Goal: Information Seeking & Learning: Learn about a topic

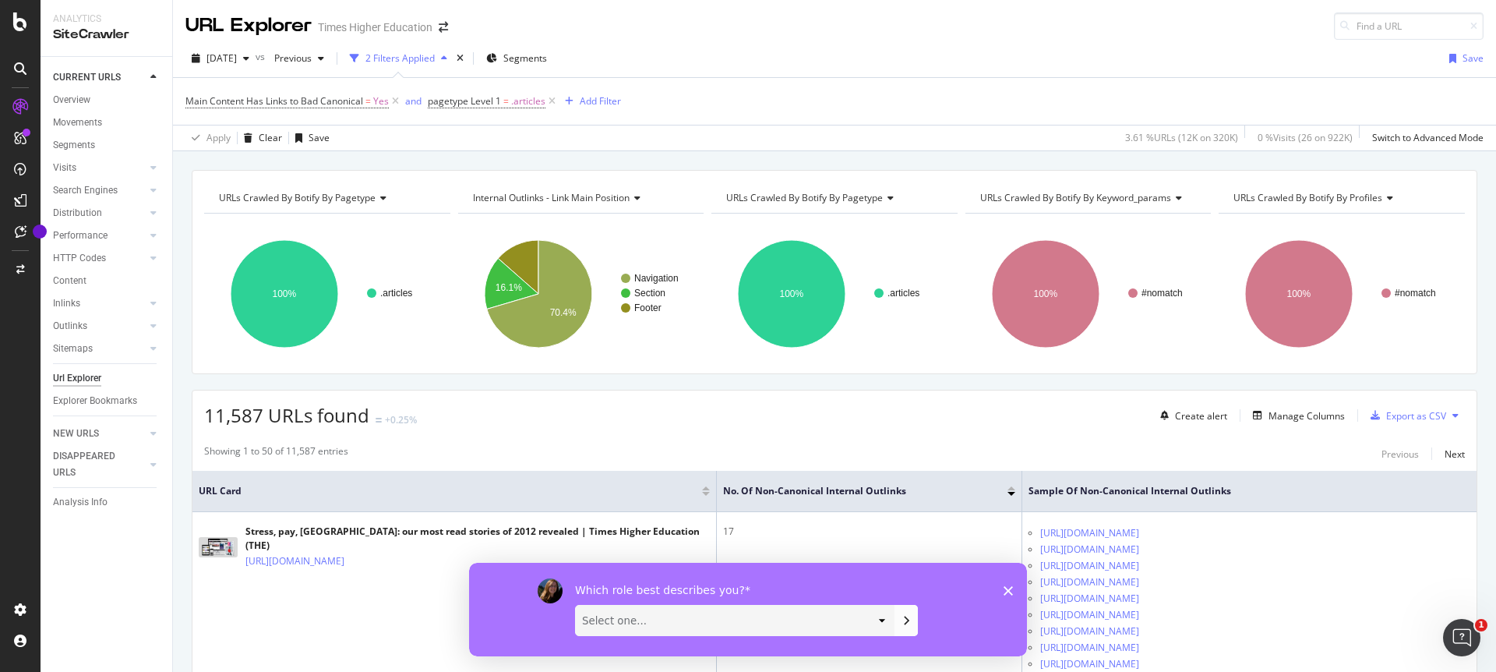
scroll to position [93, 0]
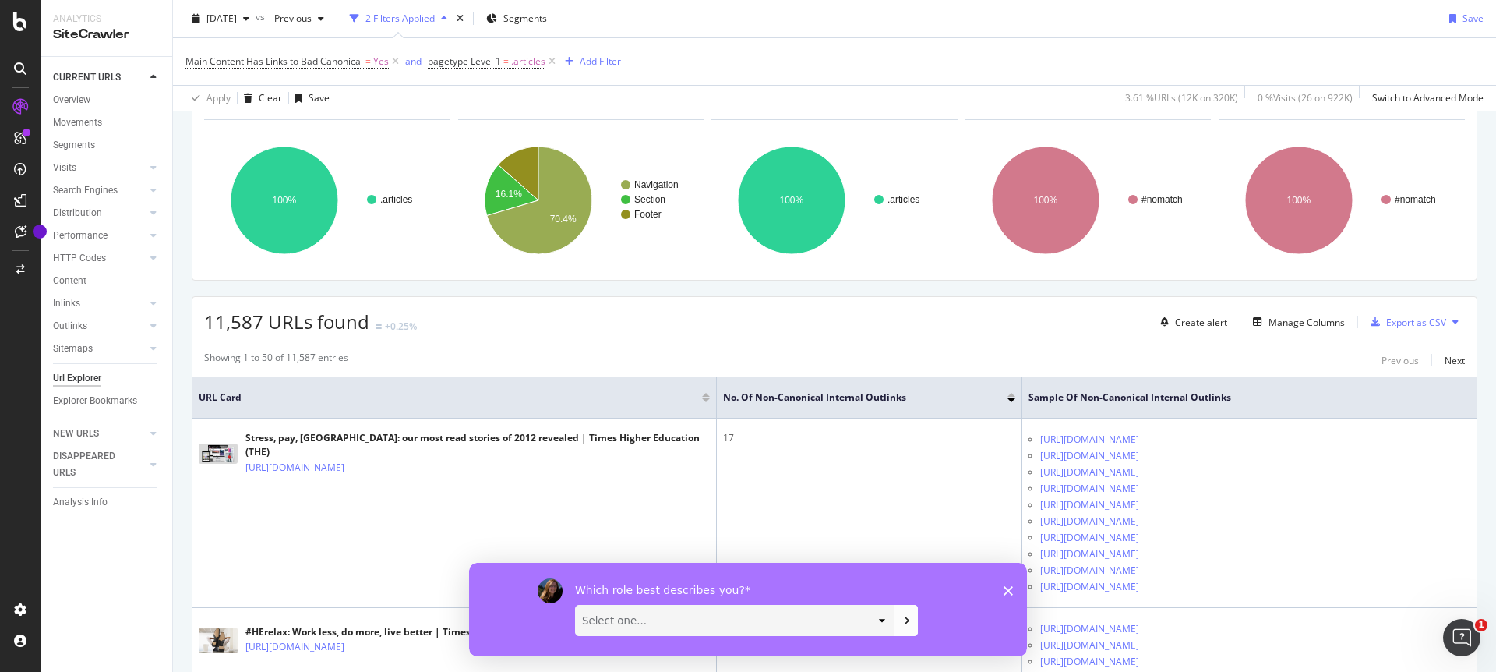
click at [1011, 591] on icon "Close survey" at bounding box center [1008, 589] width 9 height 9
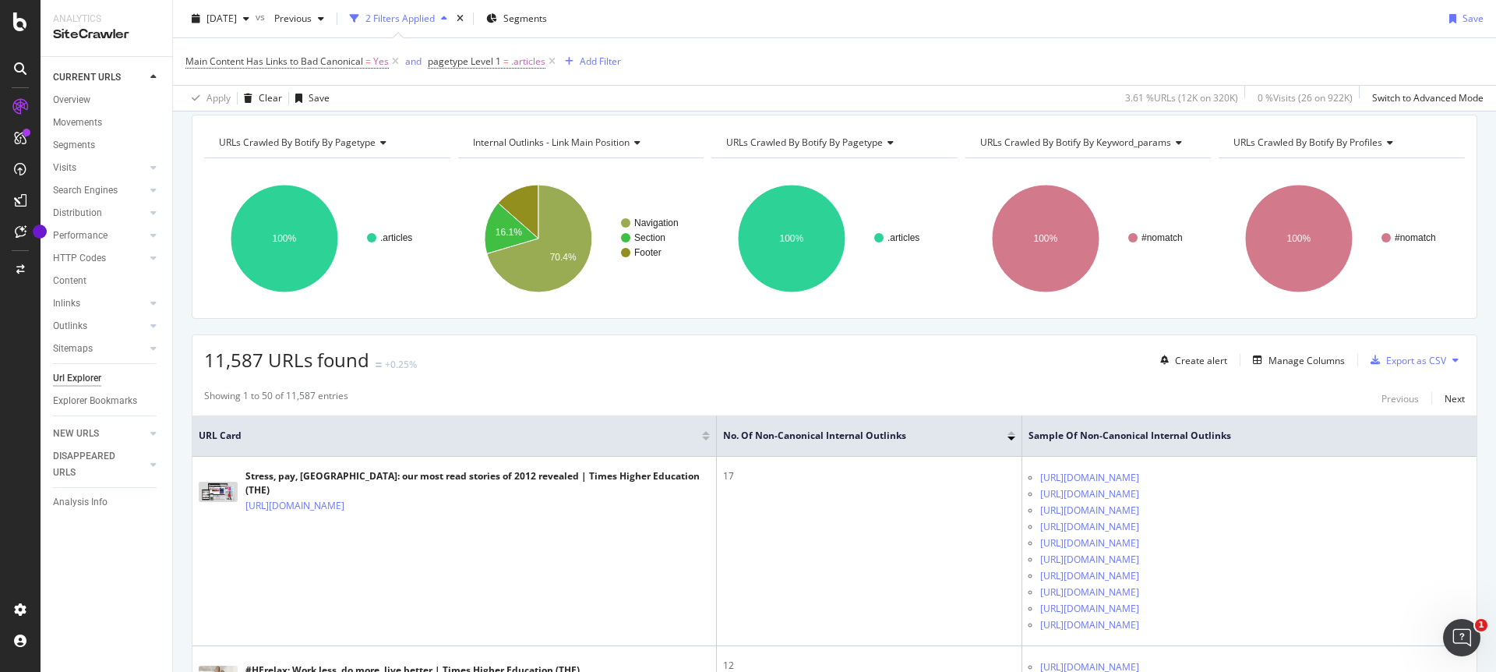
scroll to position [0, 0]
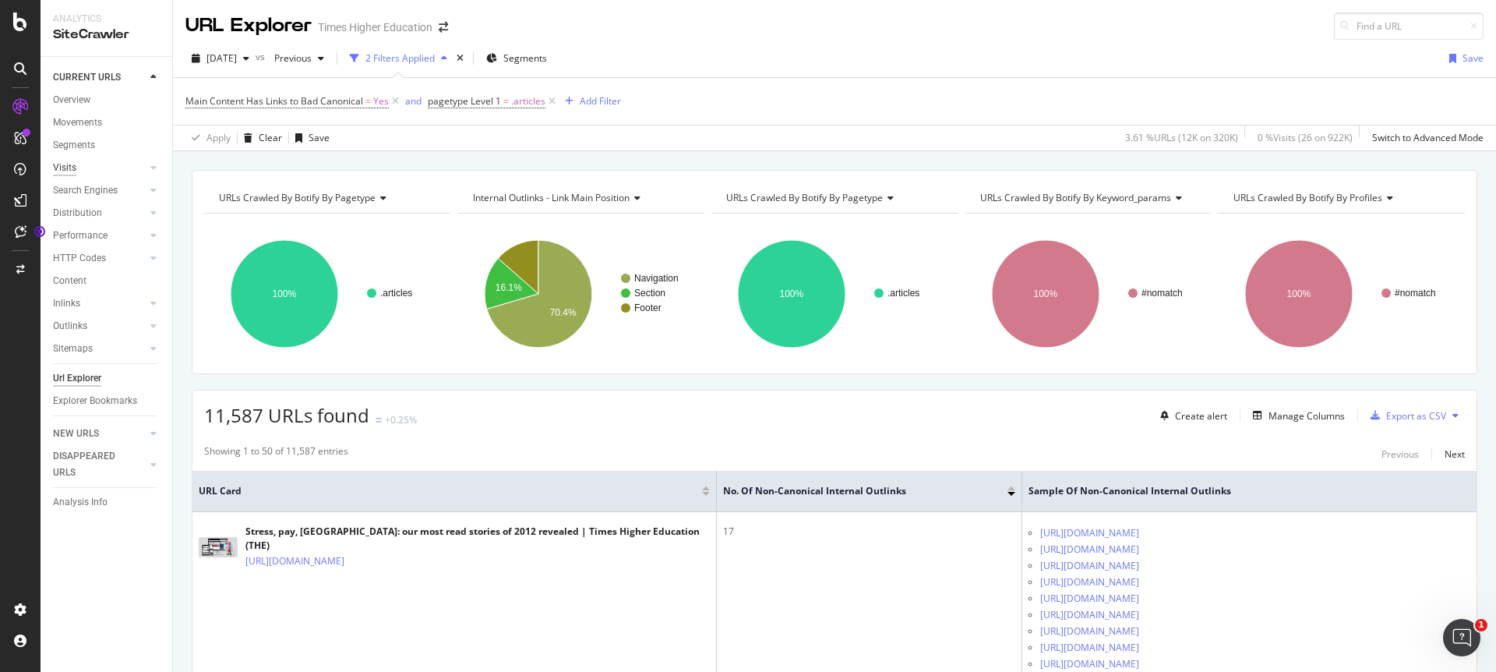
click at [62, 168] on div "Visits" at bounding box center [64, 168] width 23 height 16
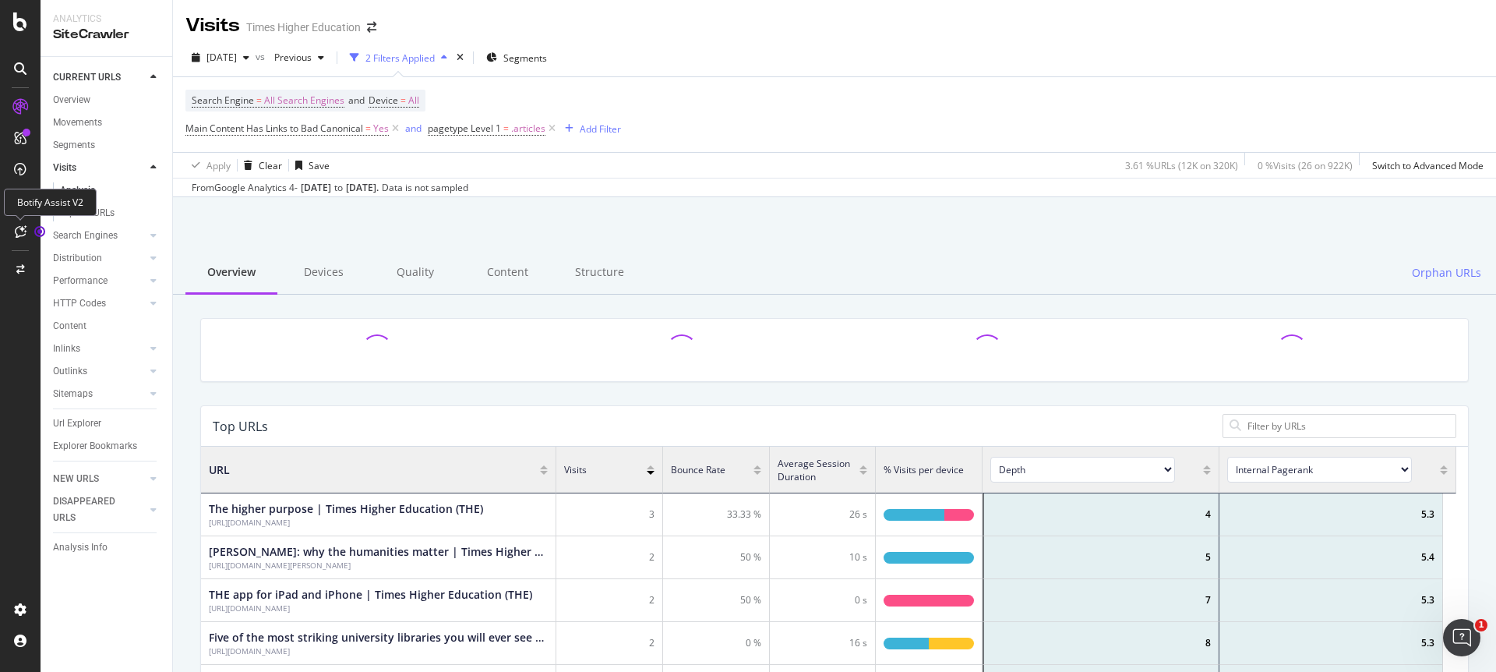
click at [23, 239] on div at bounding box center [20, 231] width 25 height 25
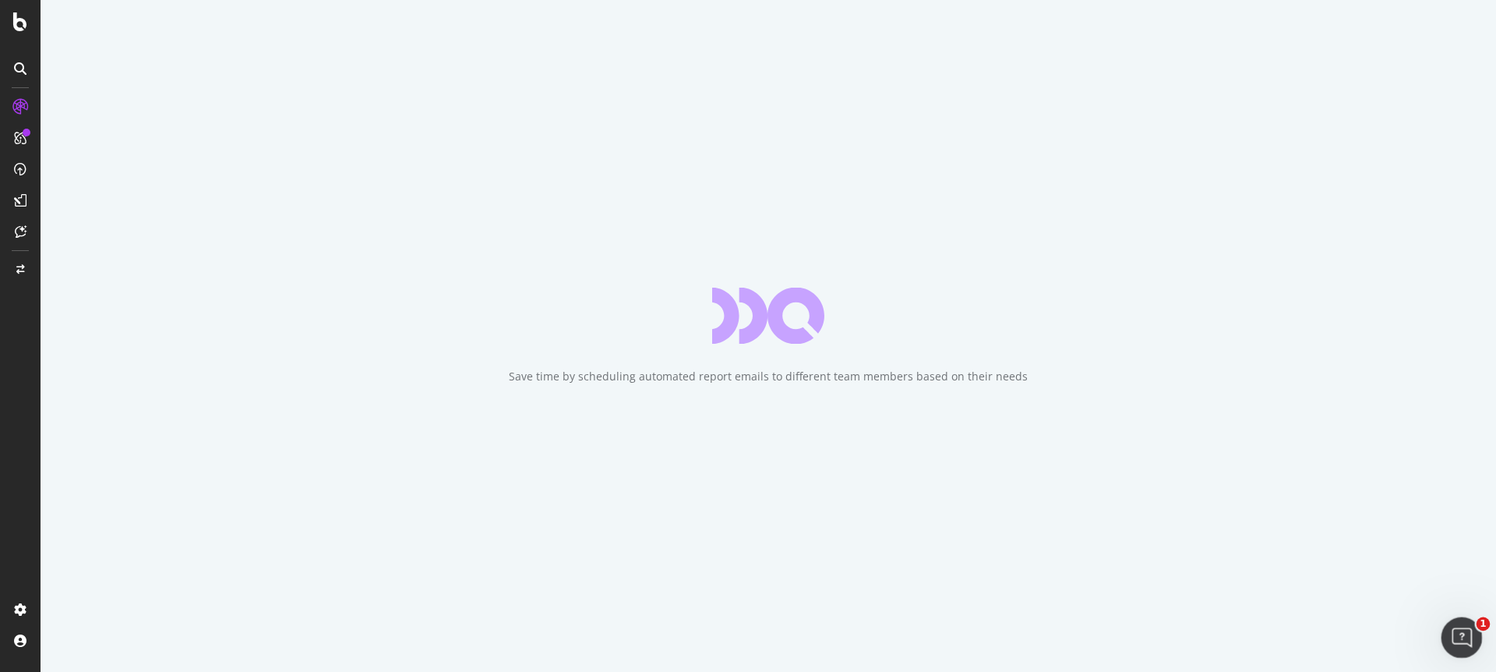
click at [1462, 640] on icon "Open Intercom Messenger" at bounding box center [1460, 636] width 26 height 26
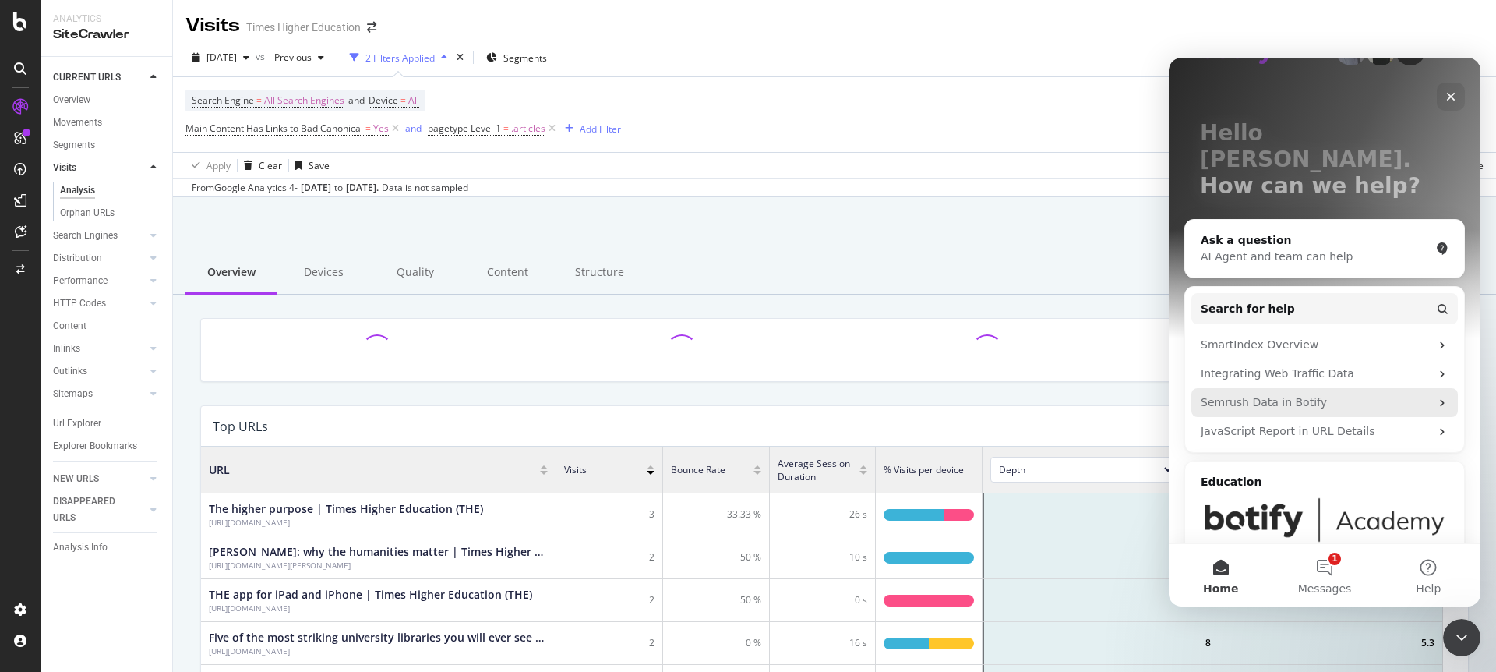
scroll to position [85, 0]
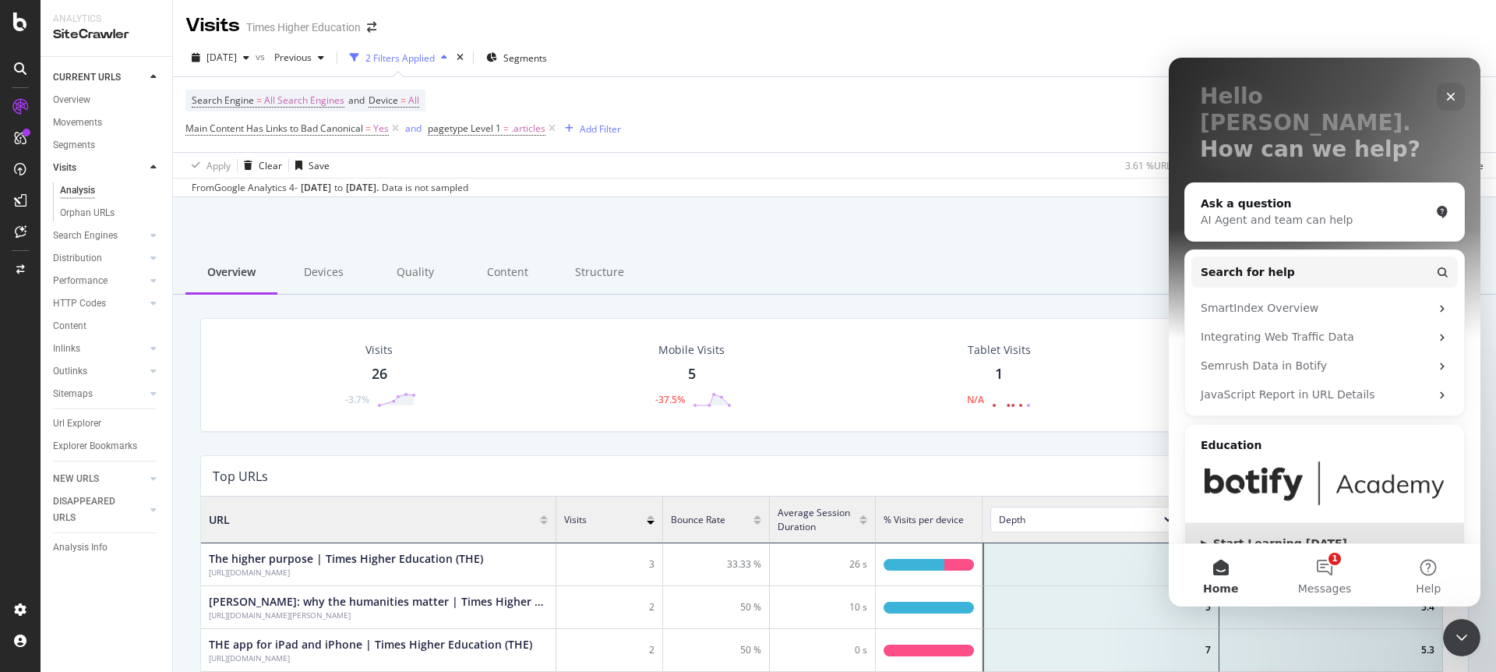
click at [1219, 535] on div "▶ Start Learning Today" at bounding box center [1325, 543] width 248 height 16
click at [1380, 212] on div "AI Agent and team can help" at bounding box center [1315, 220] width 229 height 16
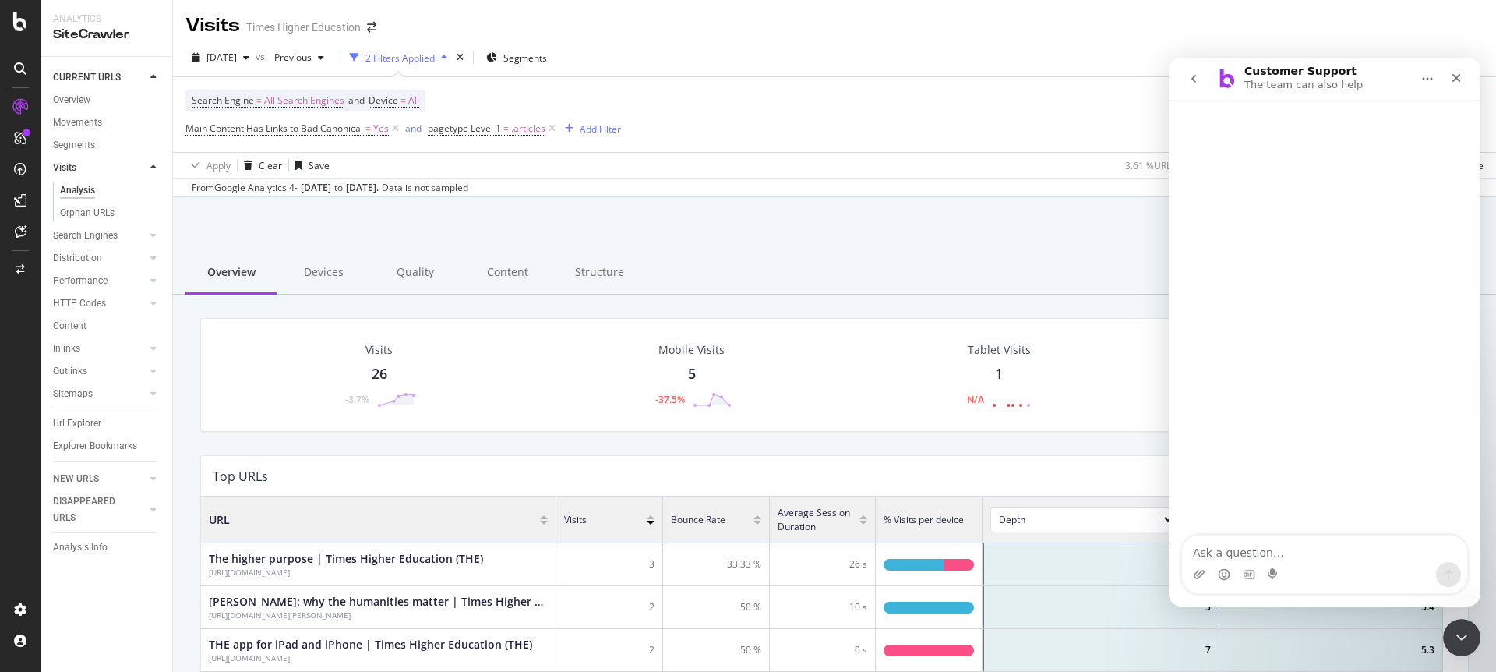
scroll to position [0, 0]
click at [1458, 80] on icon "Close" at bounding box center [1456, 78] width 9 height 9
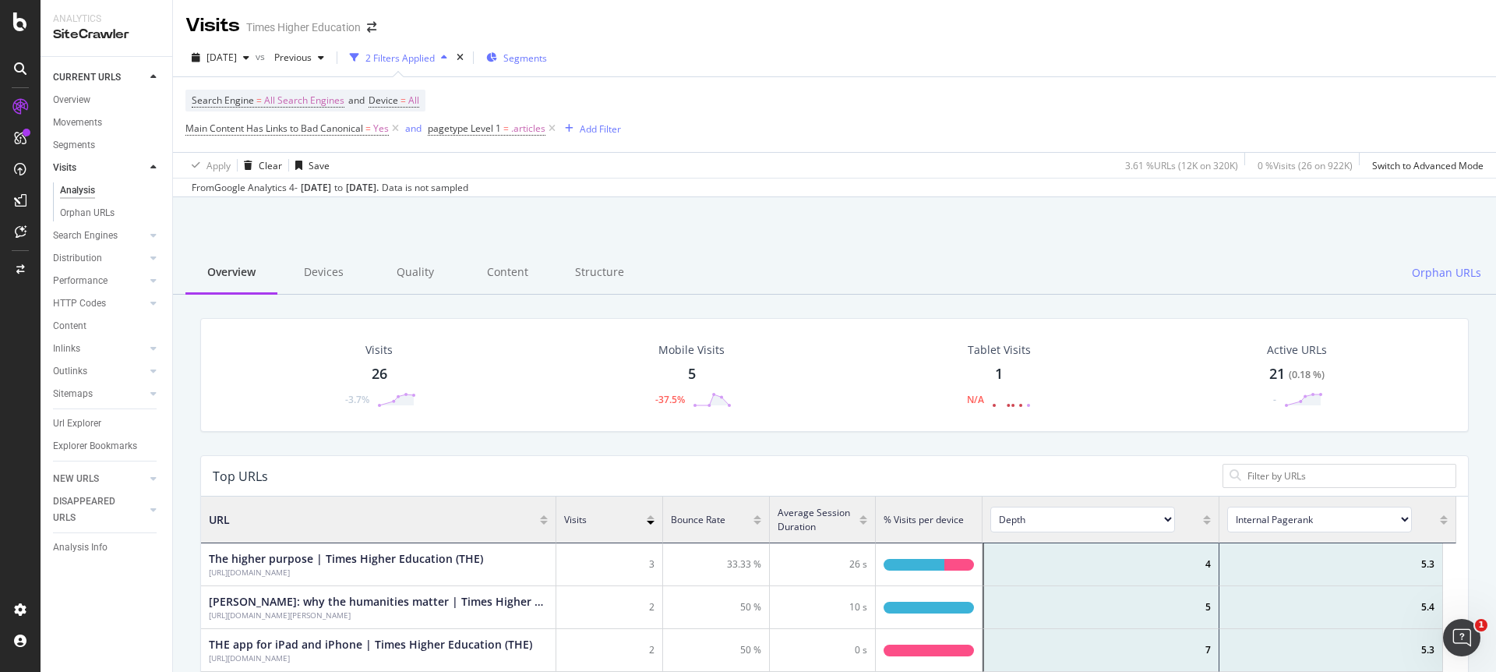
click at [80, 99] on div "Overview" at bounding box center [71, 100] width 37 height 16
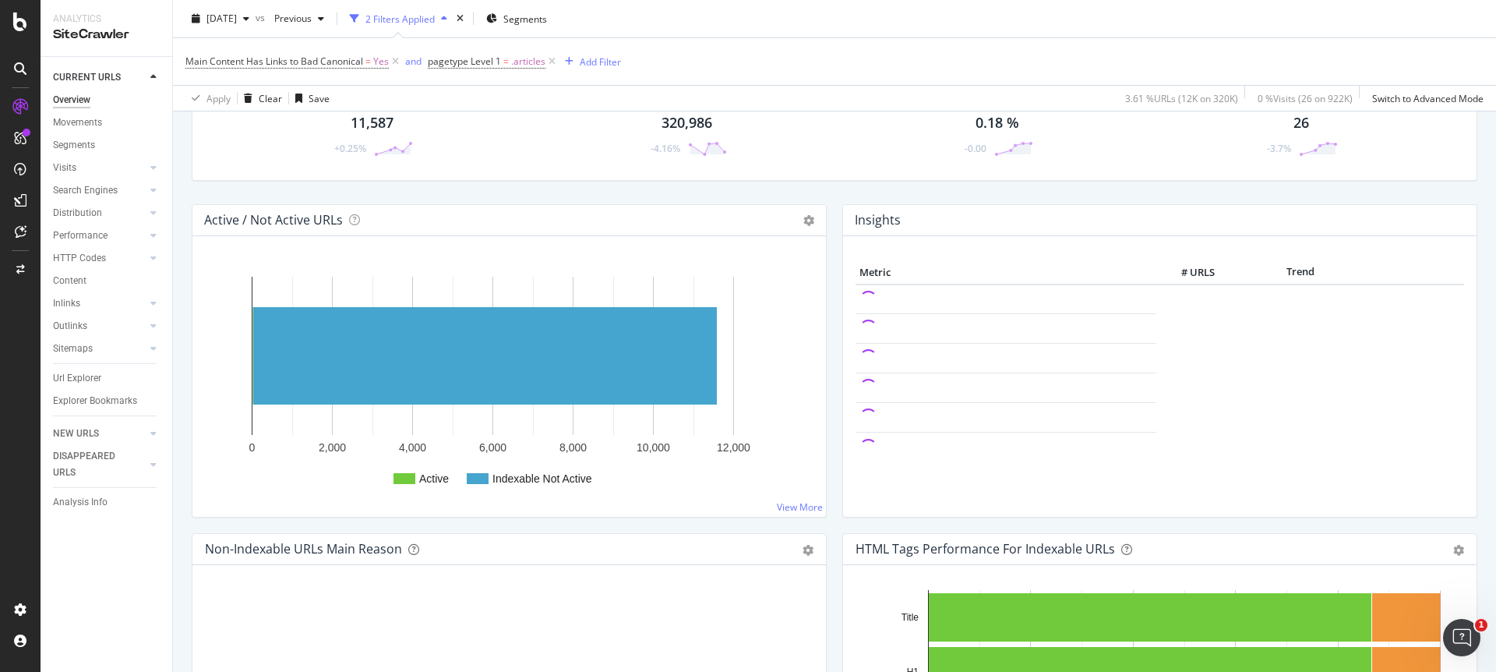
scroll to position [72, 0]
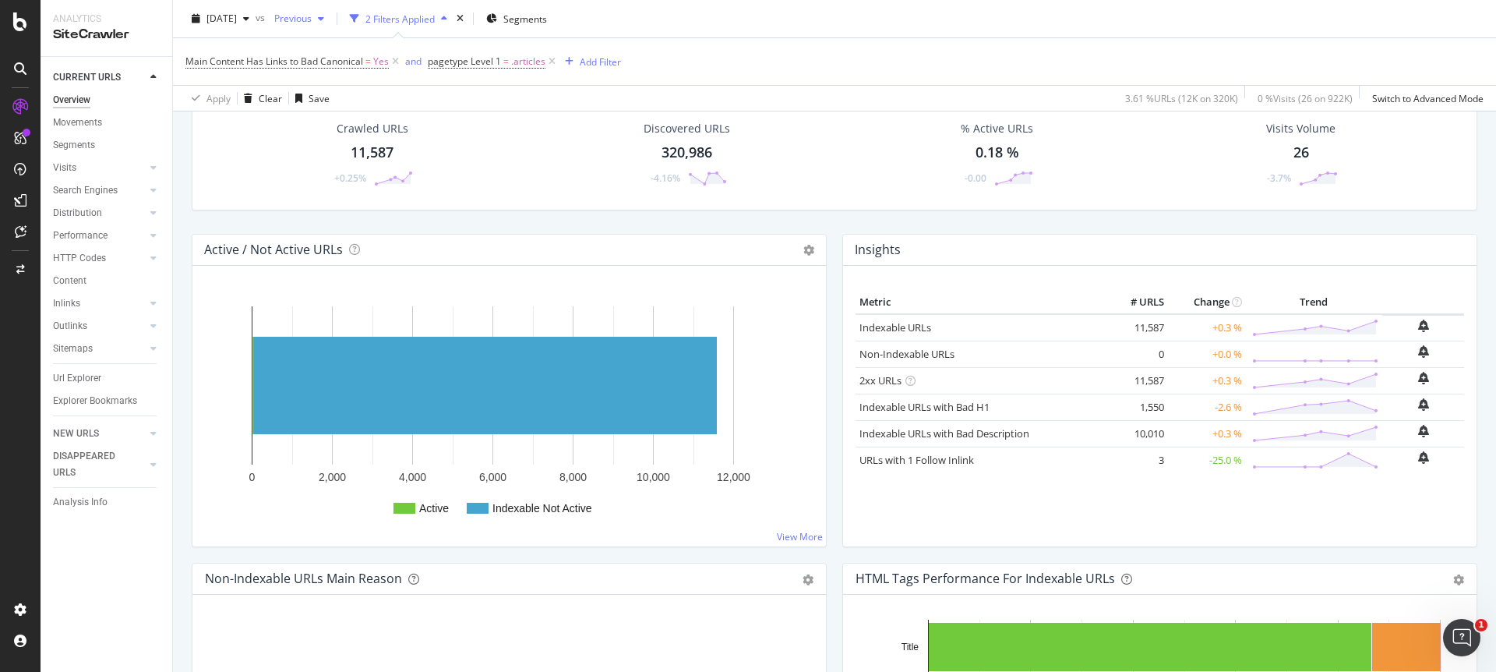
click at [330, 23] on div "Previous" at bounding box center [299, 18] width 62 height 23
click at [718, 35] on div "2025 Sep. 26th vs Previous 2 Filters Applied Segments" at bounding box center [834, 21] width 1323 height 31
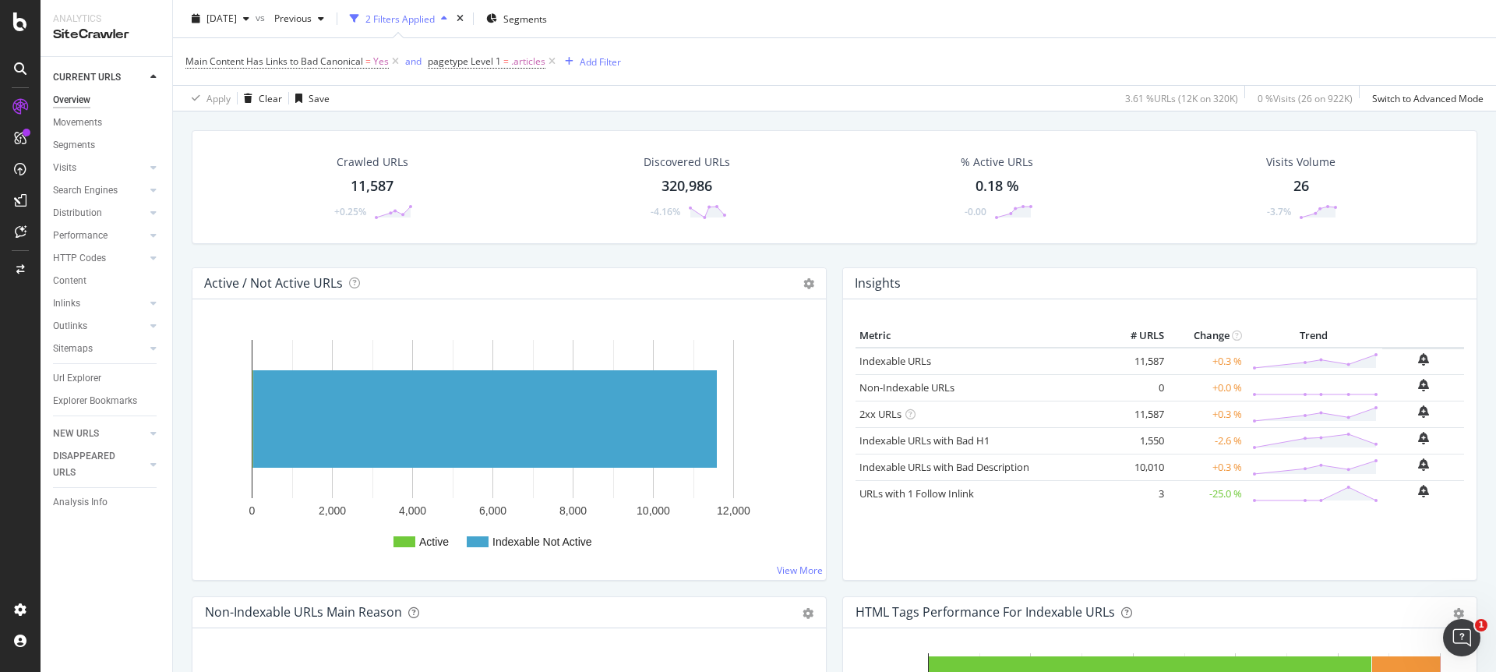
scroll to position [0, 0]
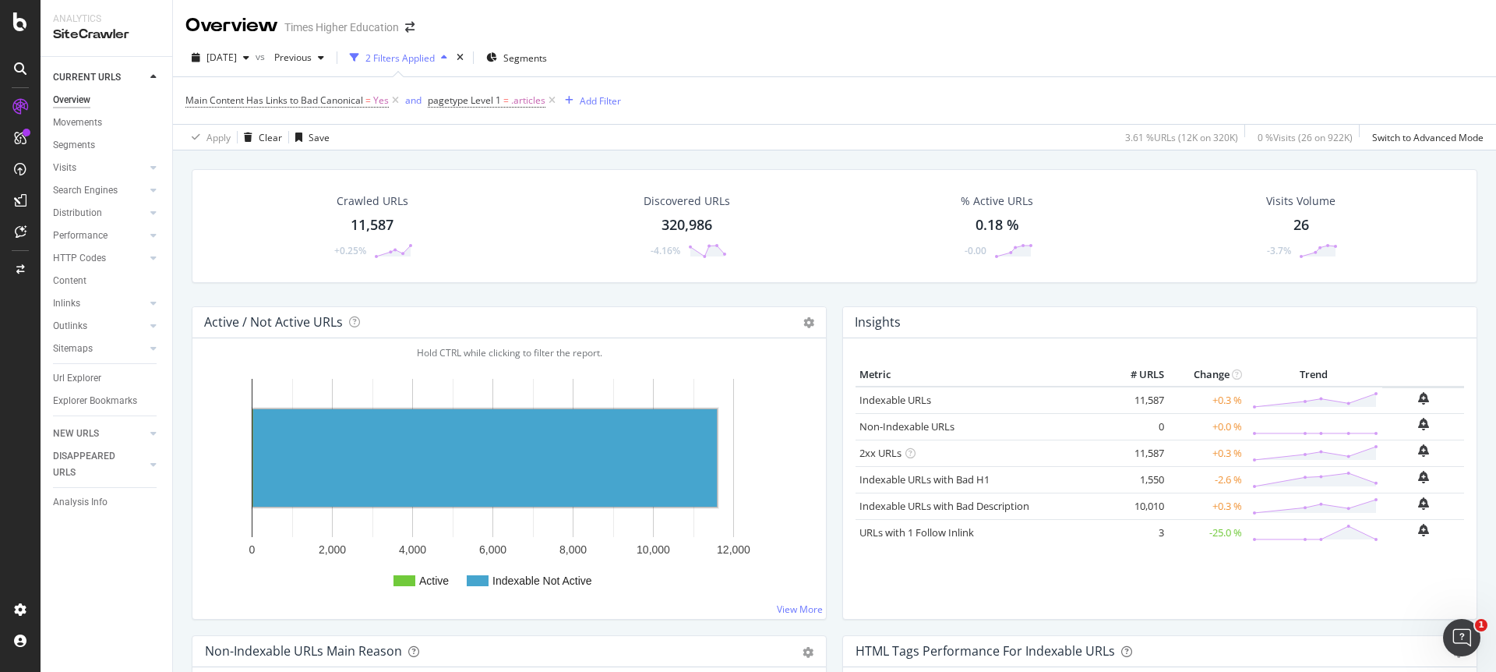
drag, startPoint x: 76, startPoint y: 120, endPoint x: 453, endPoint y: 129, distance: 377.2
click at [76, 120] on div "Movements" at bounding box center [77, 123] width 49 height 16
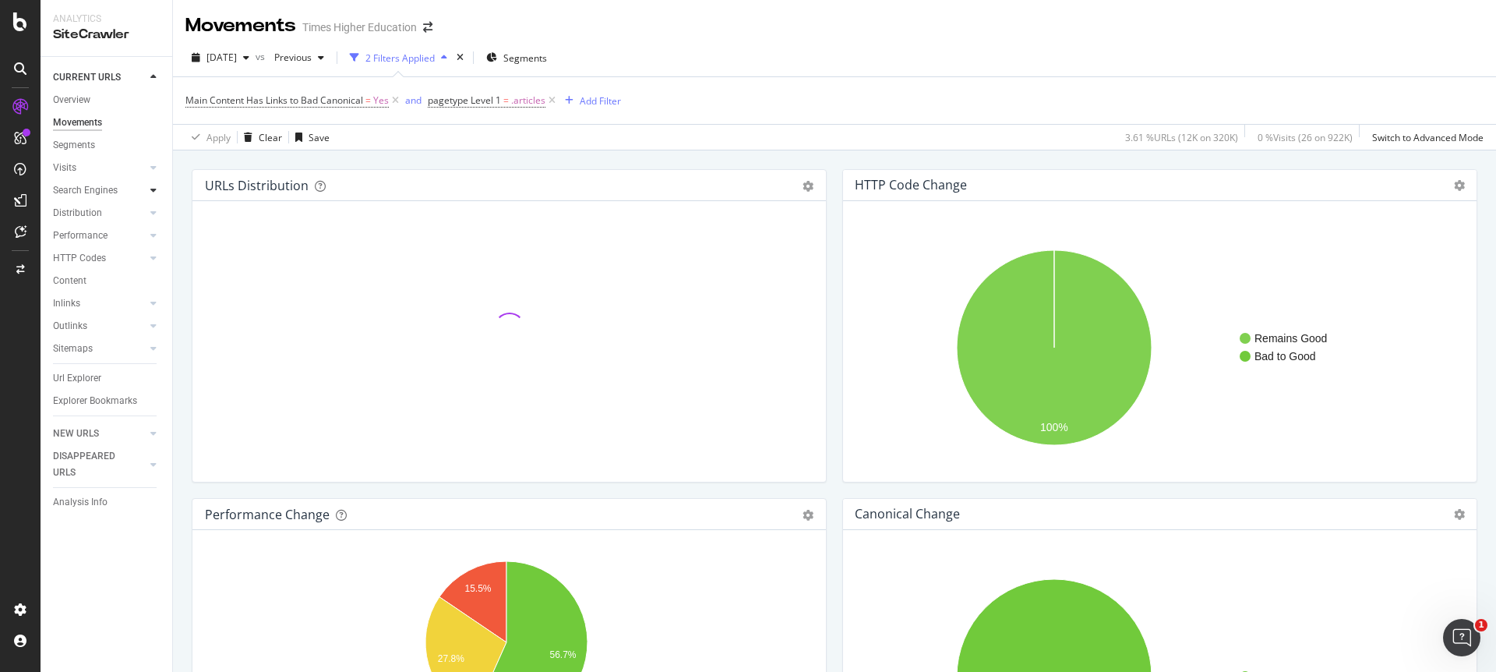
click at [152, 185] on icon at bounding box center [153, 189] width 6 height 9
click at [86, 216] on div "Top Charts" at bounding box center [83, 213] width 46 height 16
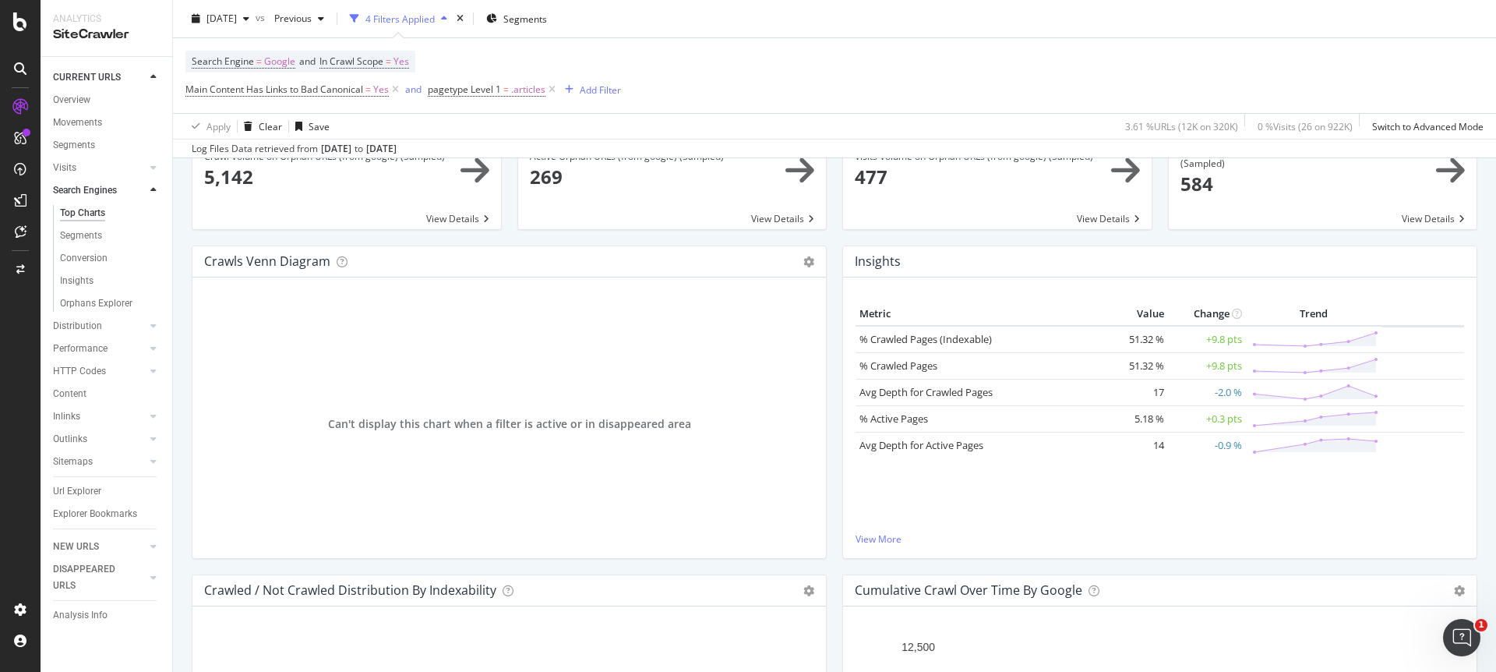
scroll to position [187, 0]
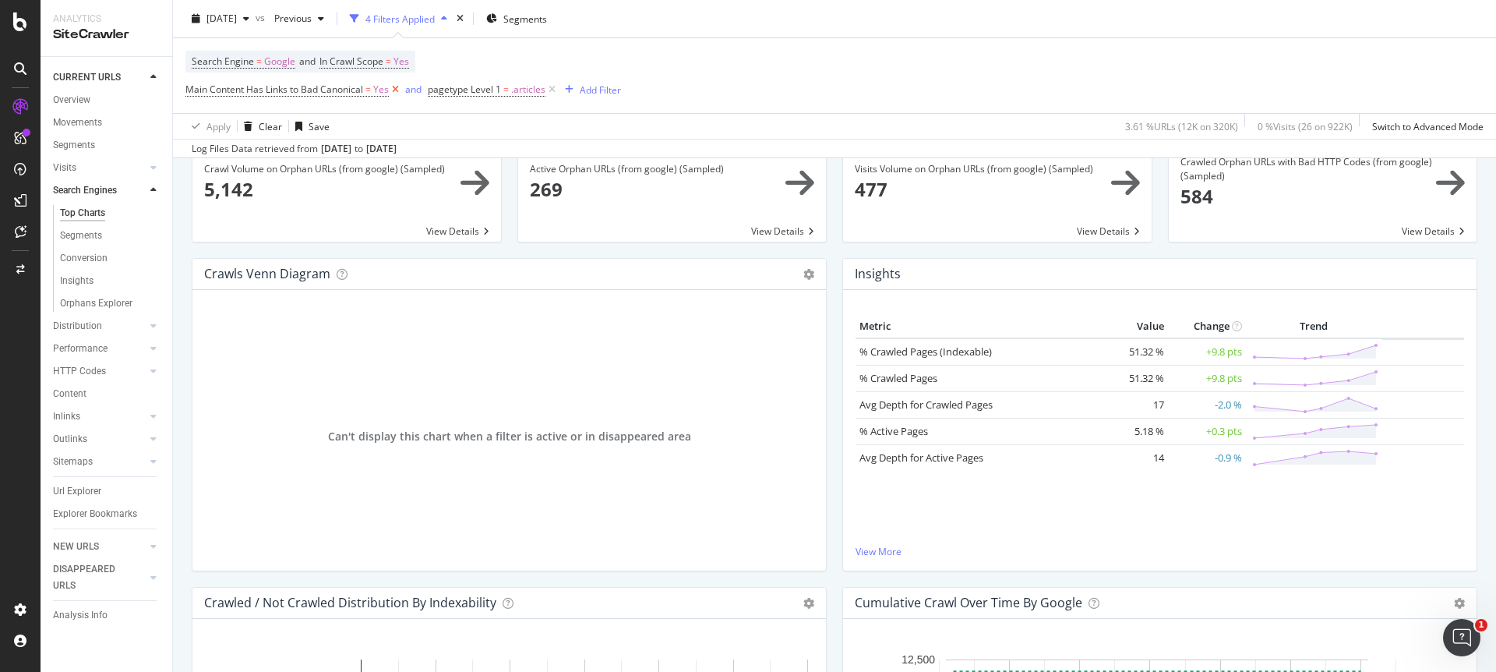
click at [397, 92] on icon at bounding box center [395, 90] width 13 height 16
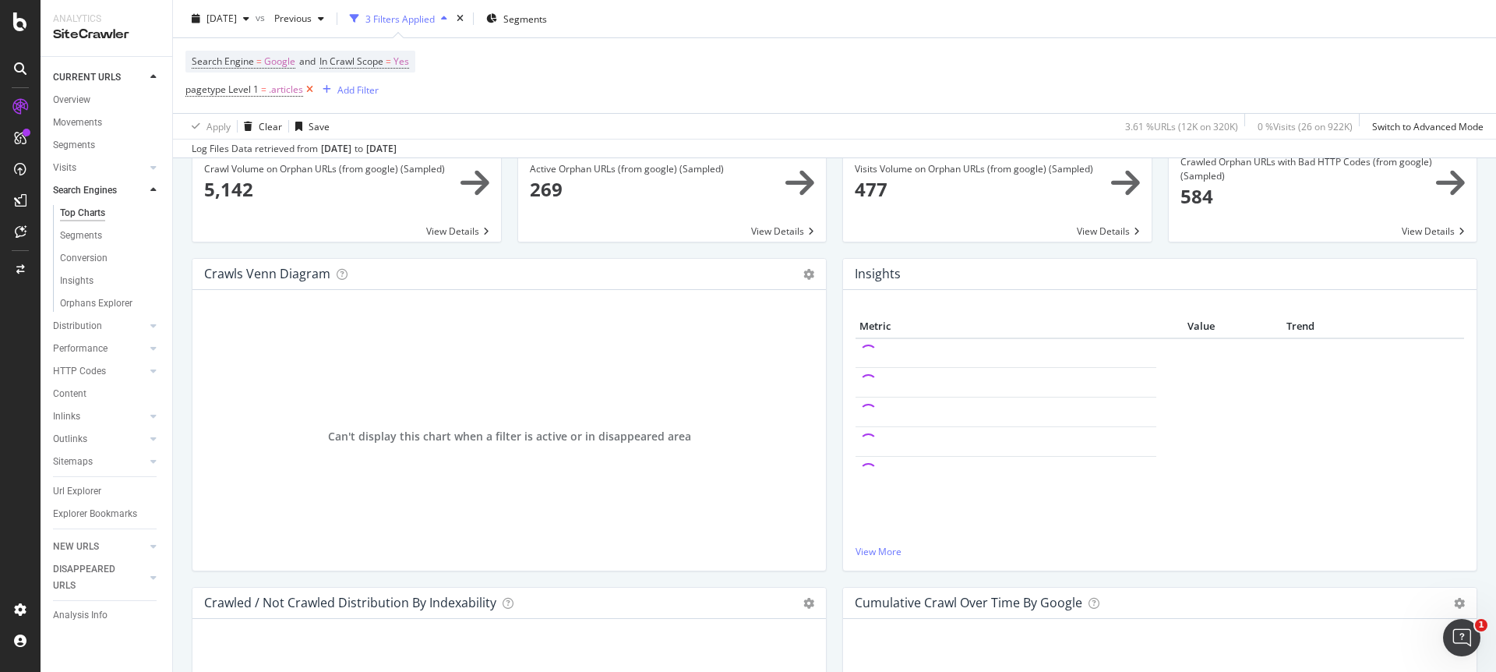
click at [312, 90] on icon at bounding box center [309, 90] width 13 height 16
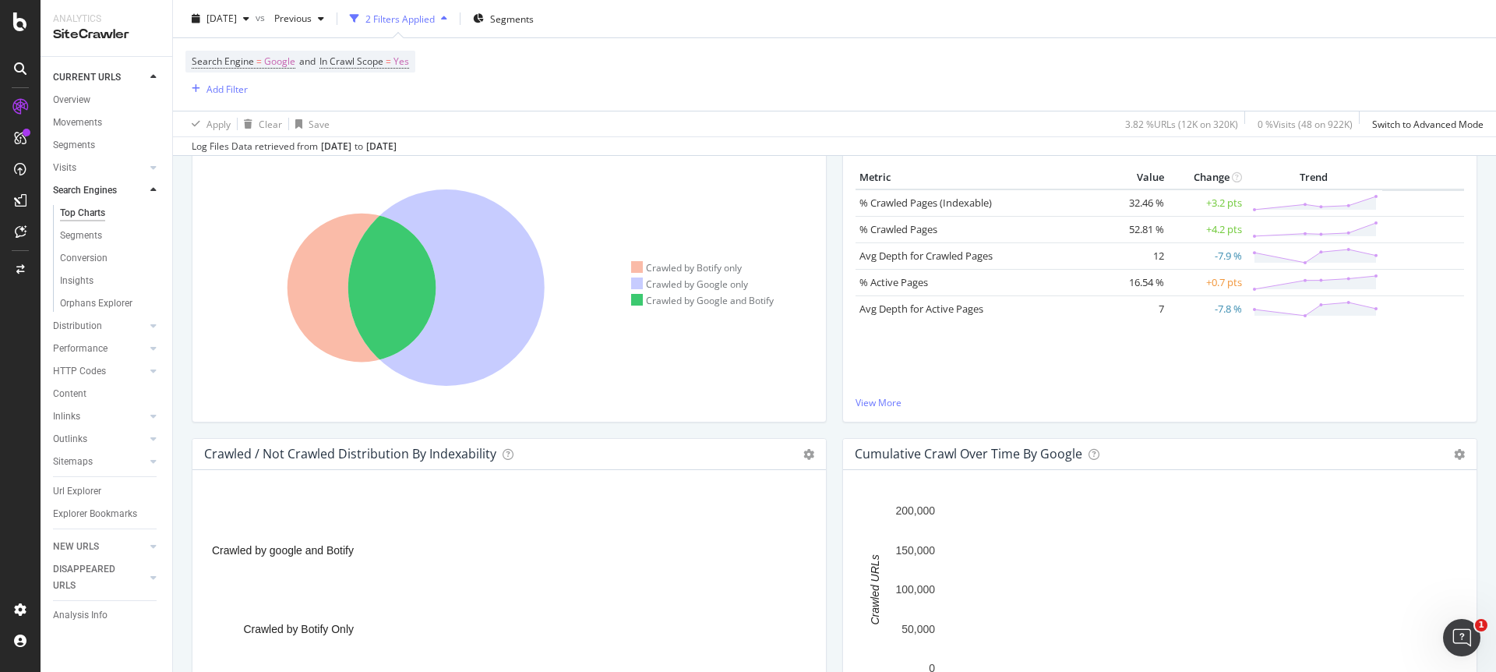
scroll to position [302, 0]
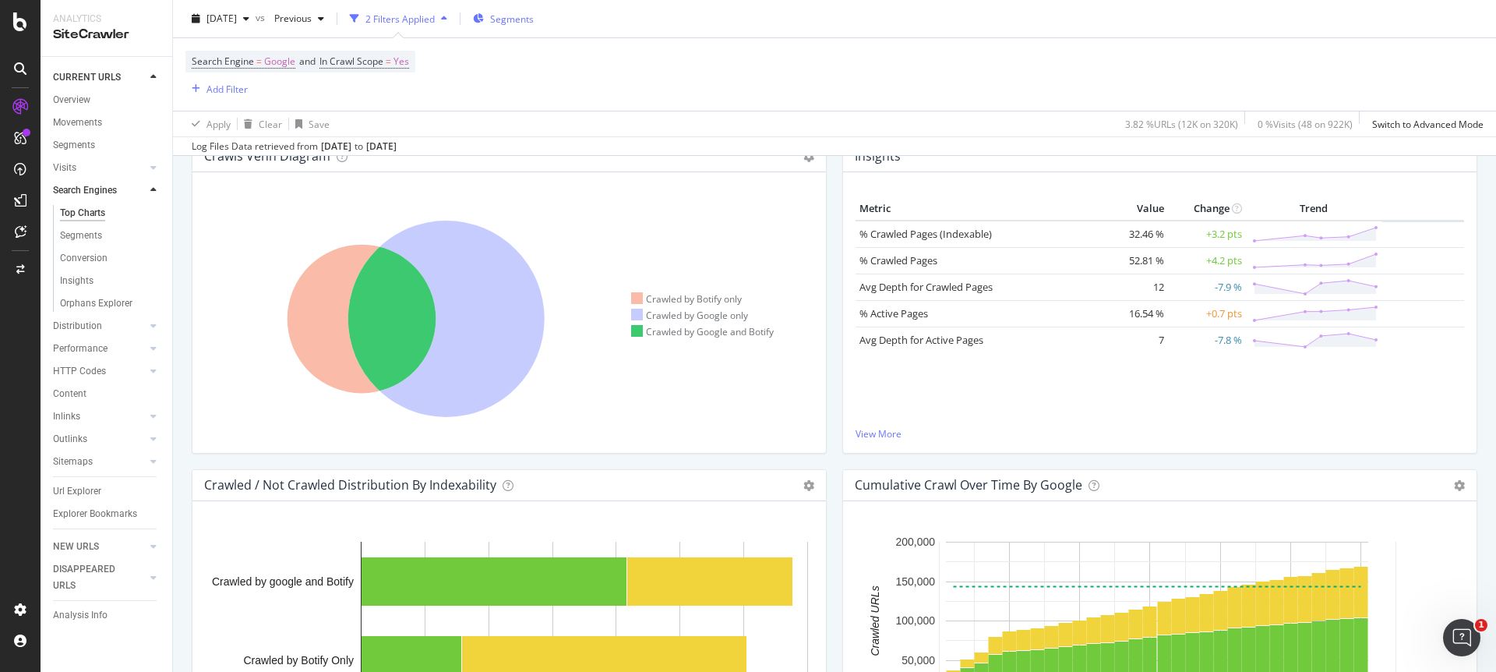
click at [534, 18] on span "Segments" at bounding box center [512, 18] width 44 height 13
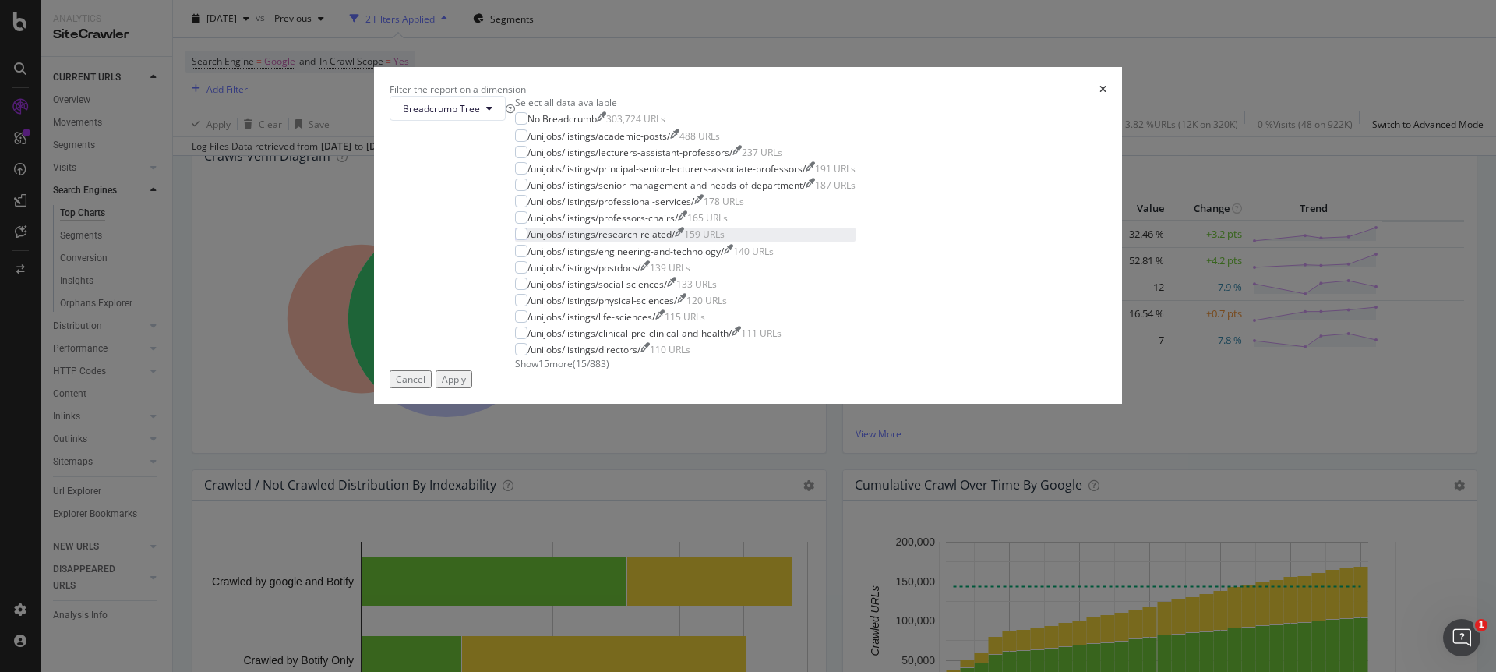
scroll to position [125, 0]
click at [573, 370] on span "Show 15 more" at bounding box center [544, 363] width 58 height 13
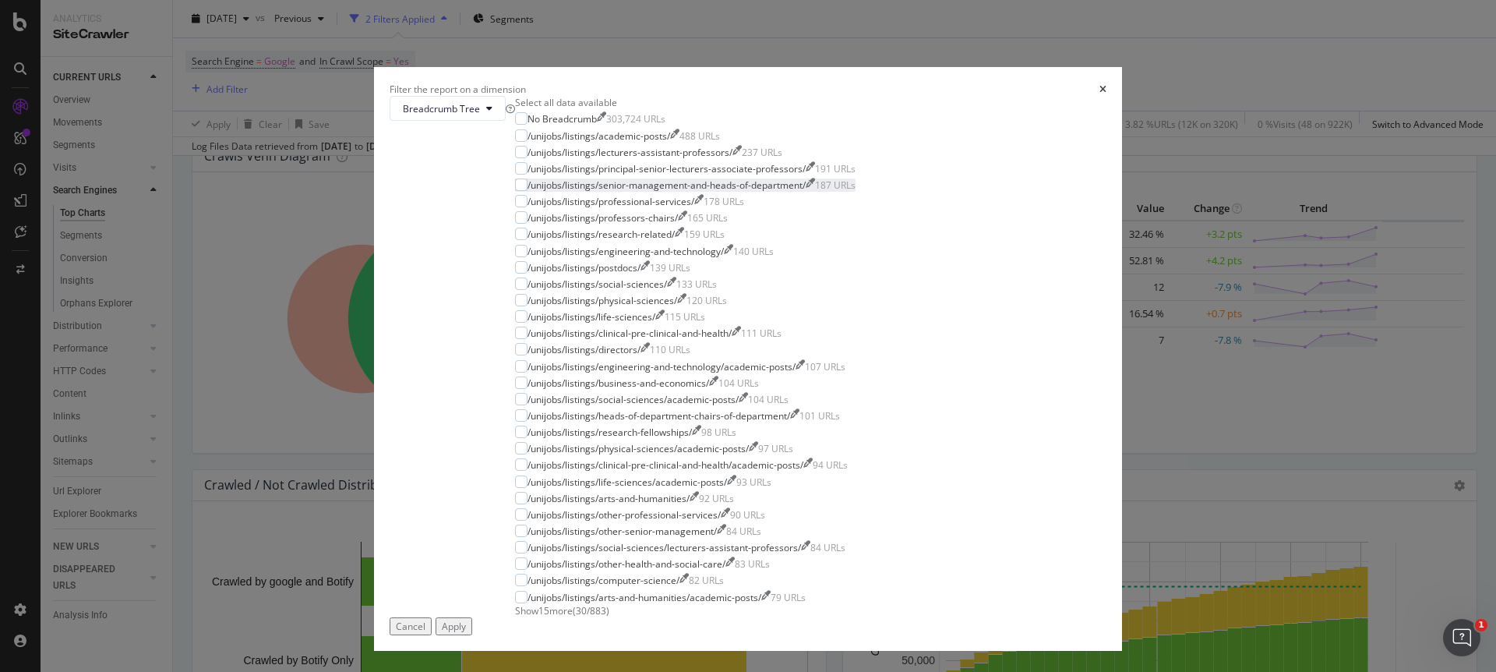
scroll to position [0, 0]
click at [885, 96] on div "Filter the report on a dimension" at bounding box center [748, 89] width 717 height 13
click at [1099, 94] on icon "times" at bounding box center [1102, 89] width 7 height 9
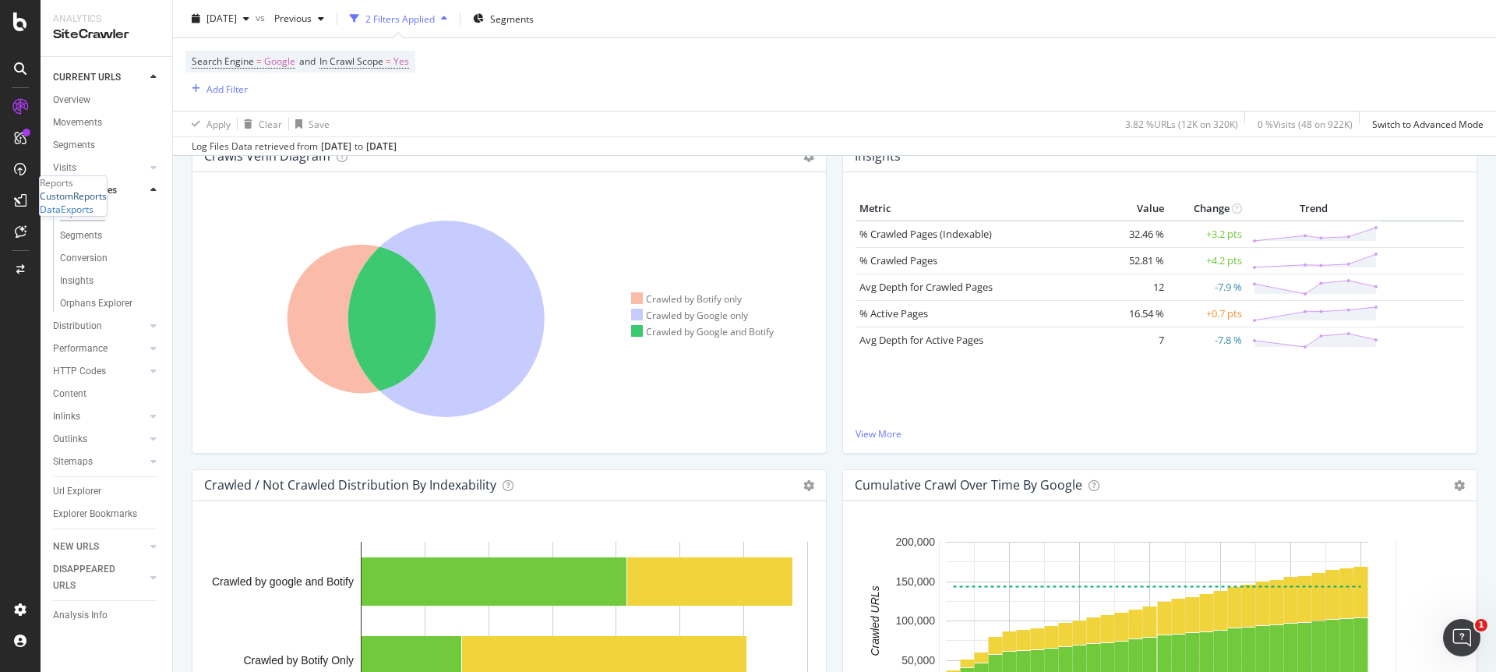
click at [79, 203] on div "CustomReports" at bounding box center [73, 195] width 67 height 13
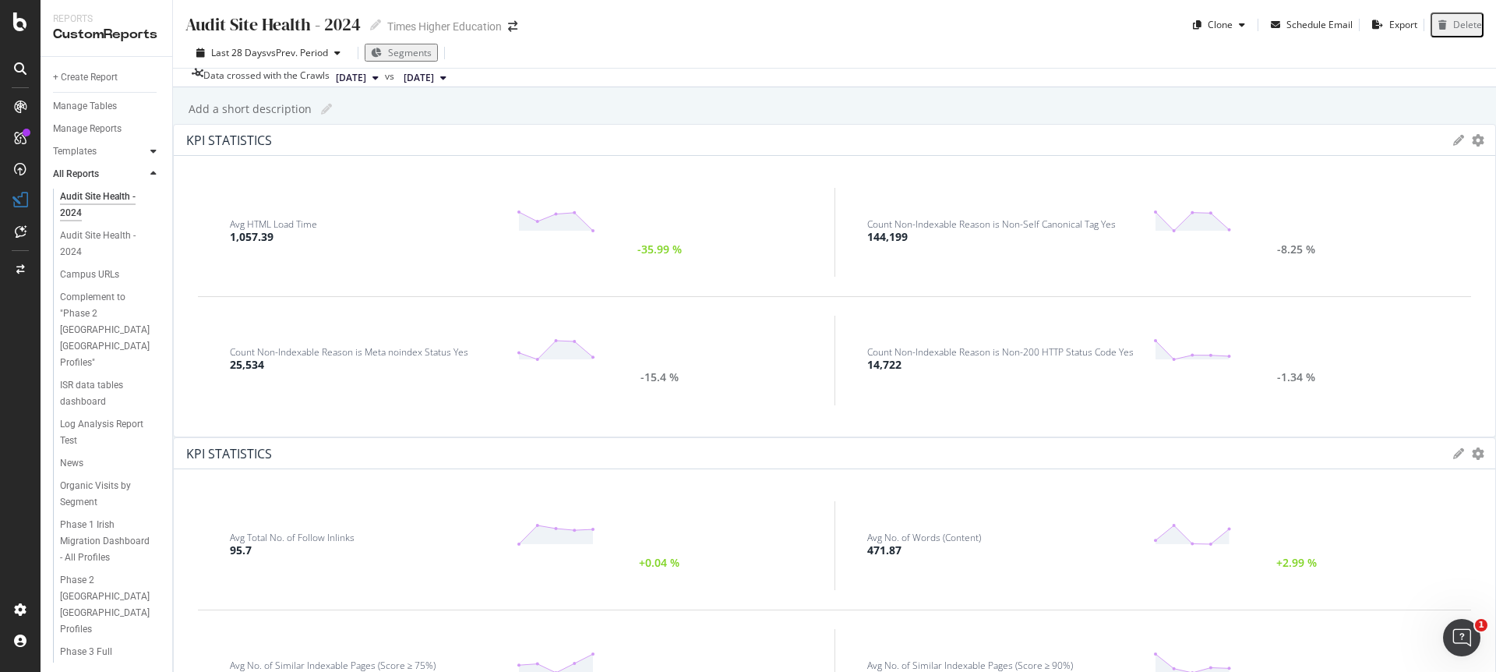
click at [157, 153] on div at bounding box center [154, 151] width 16 height 16
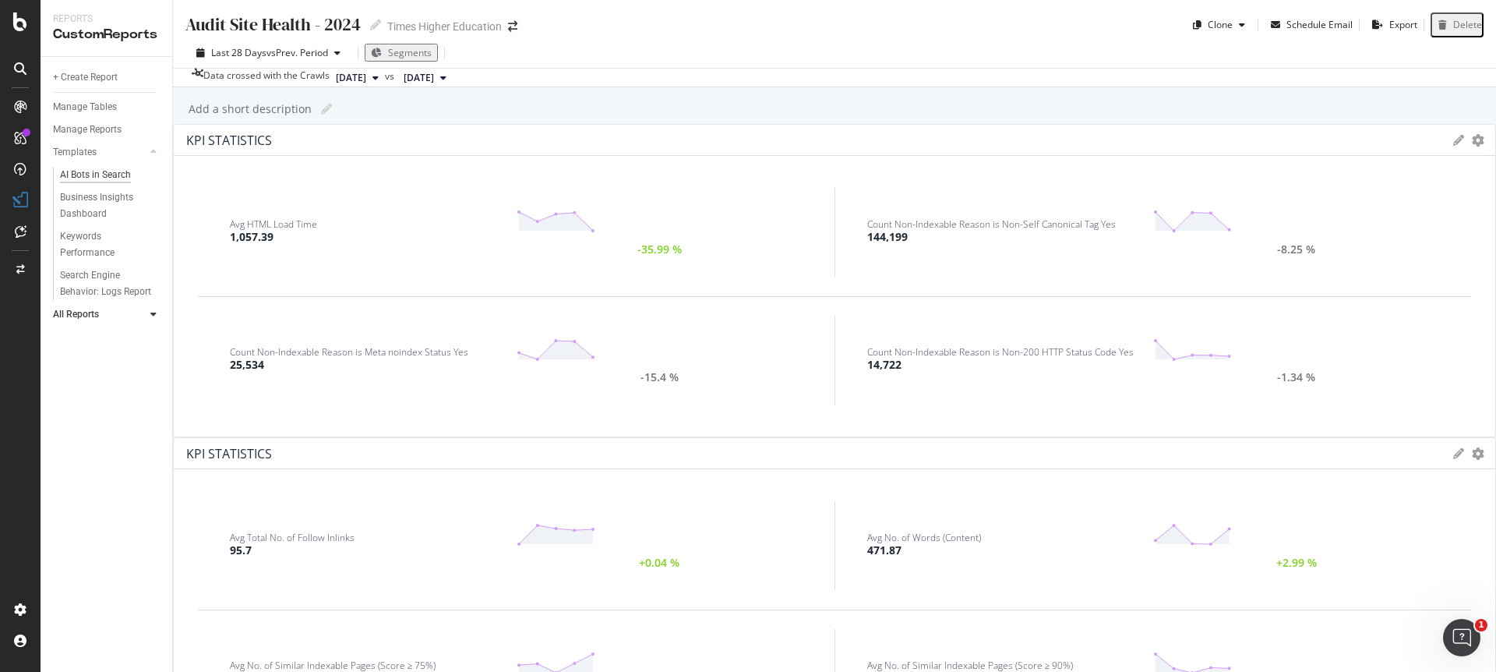
click at [93, 176] on div "AI Bots in Search" at bounding box center [95, 175] width 71 height 16
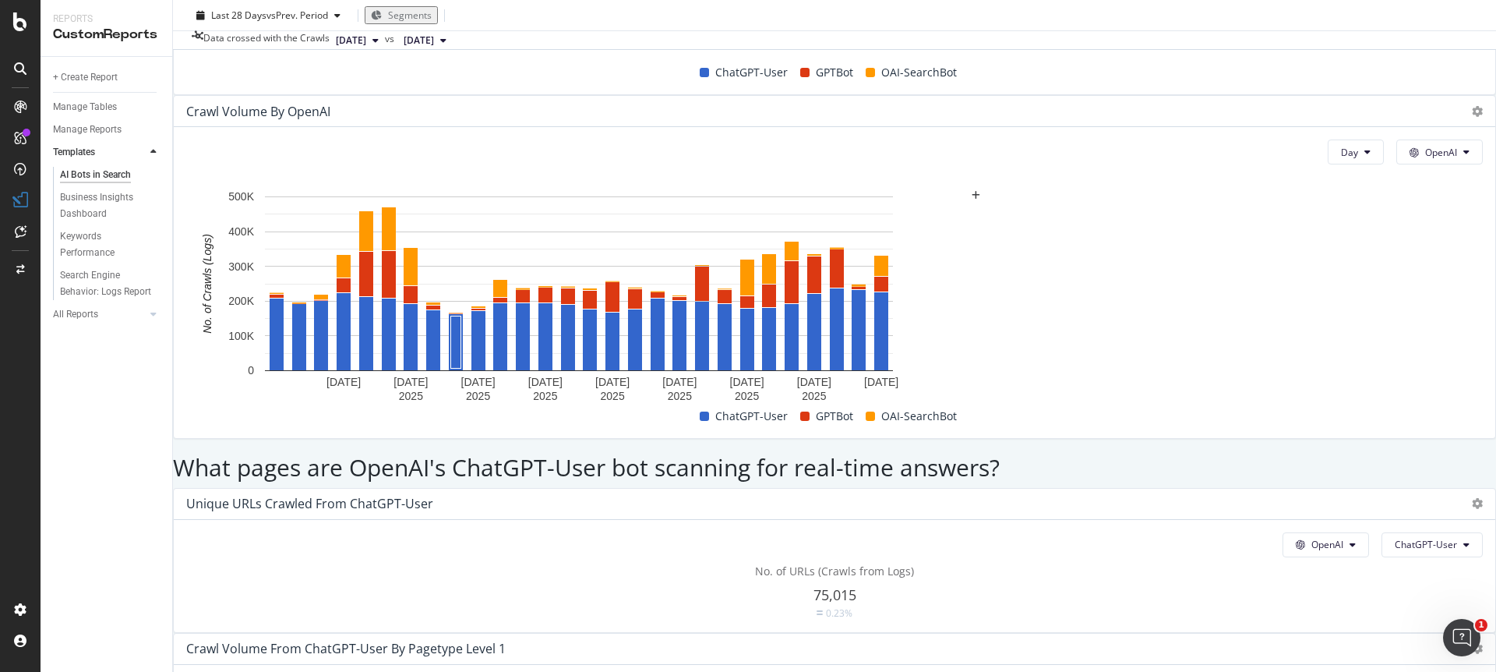
scroll to position [1589, 0]
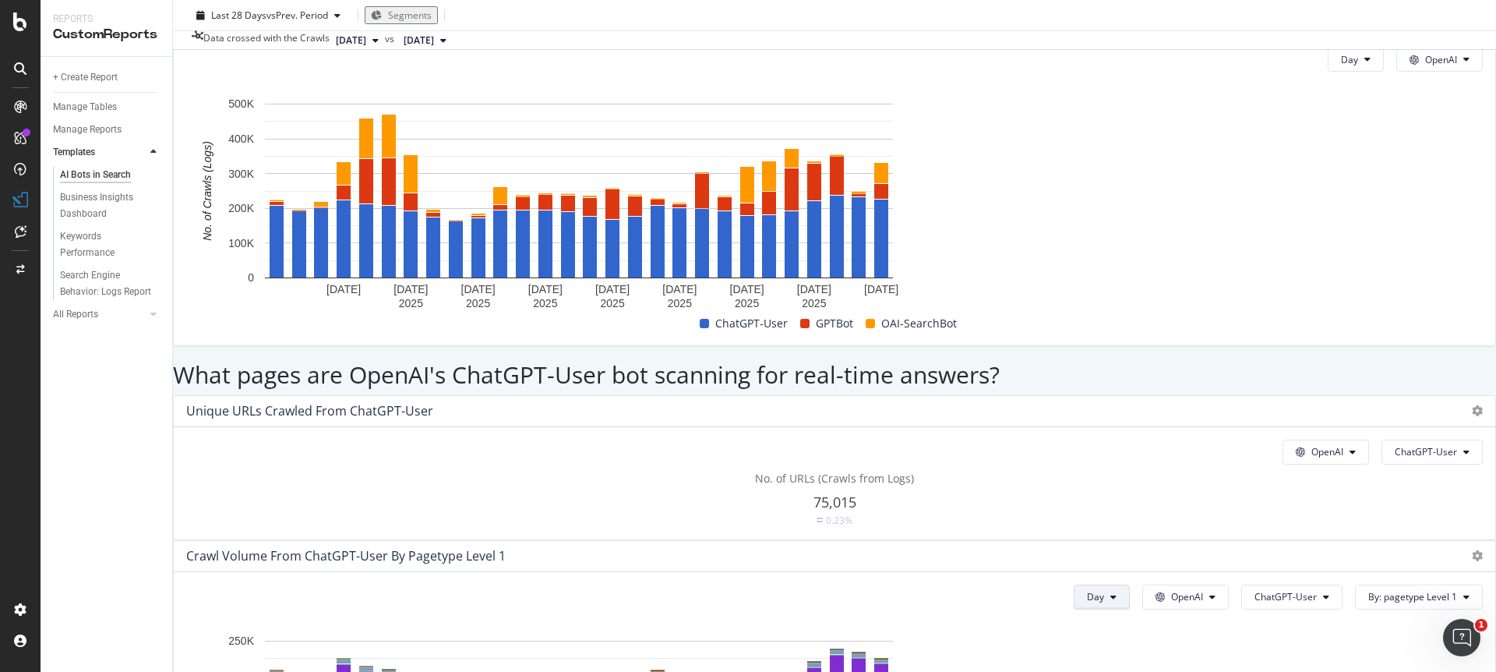
click at [1074, 584] on button "Day" at bounding box center [1102, 596] width 56 height 25
click at [1048, 388] on span "Month" at bounding box center [1049, 388] width 28 height 14
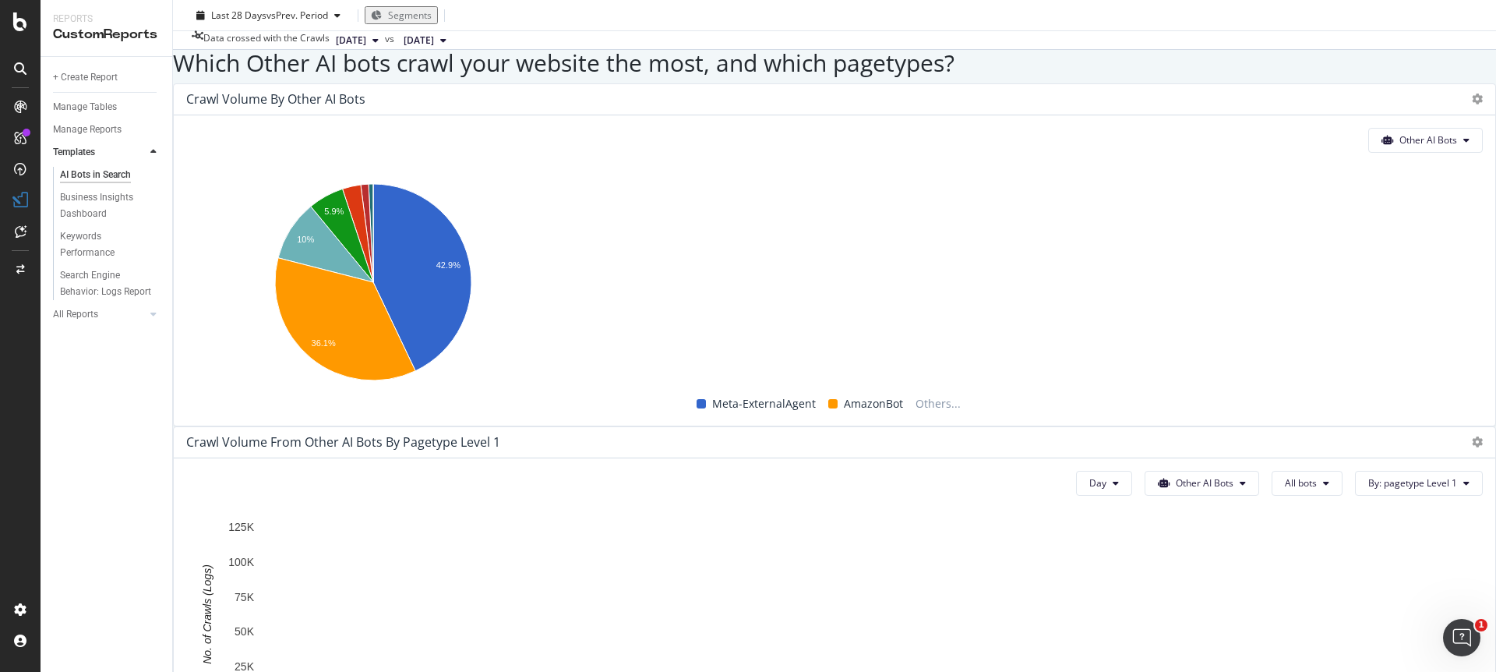
scroll to position [2632, 0]
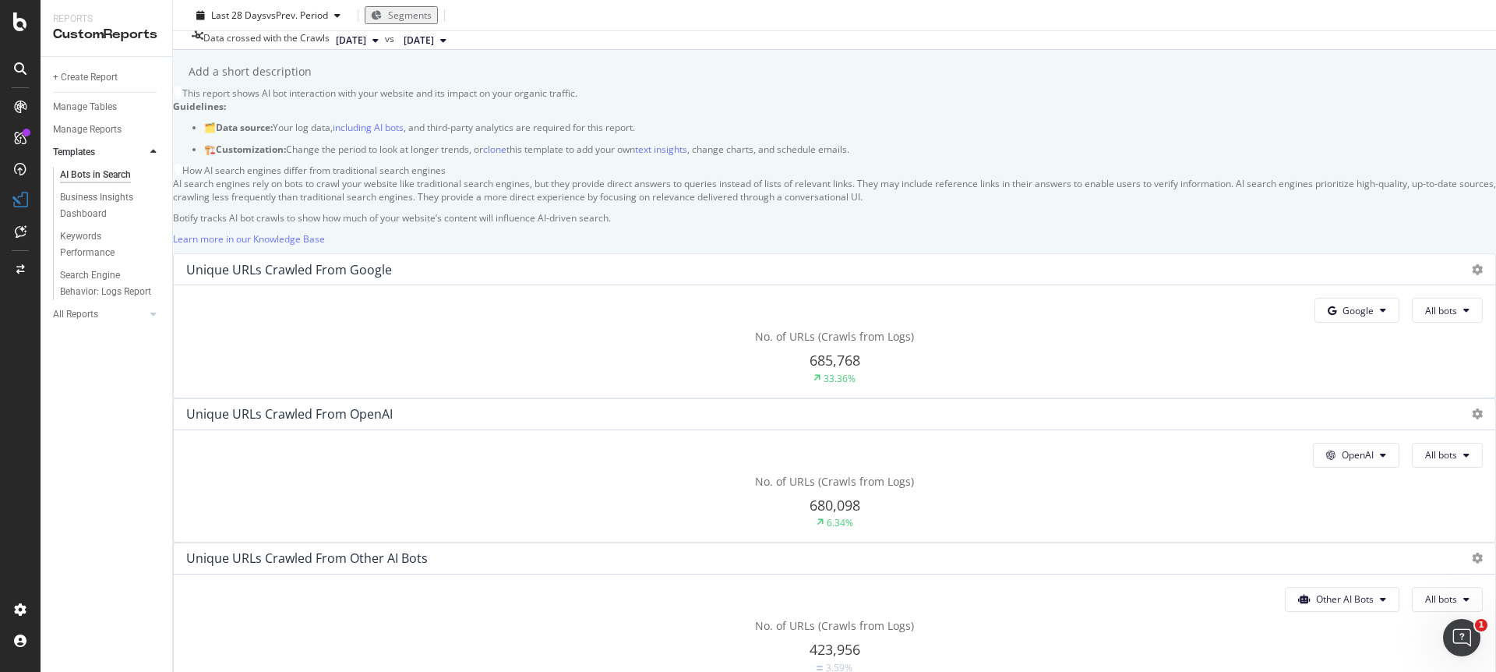
scroll to position [0, 0]
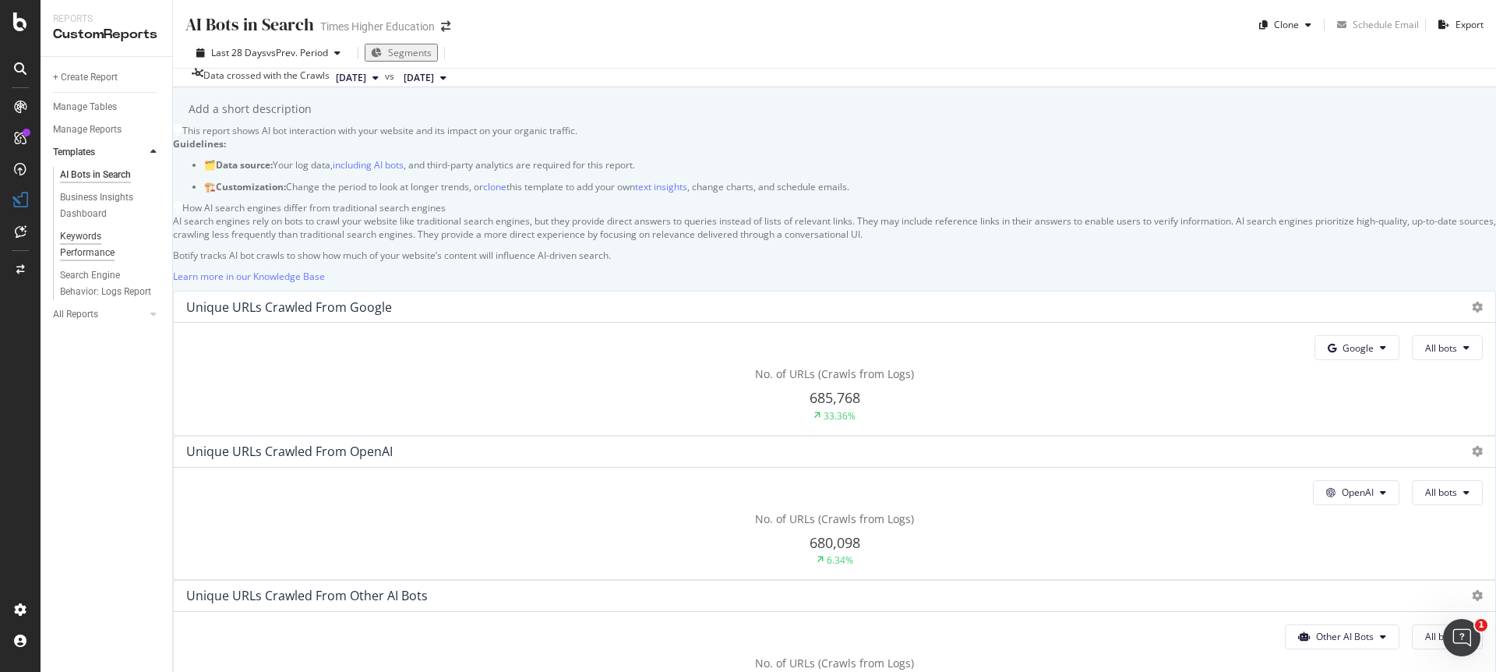
click at [86, 238] on div "Keywords Performance" at bounding box center [103, 244] width 87 height 33
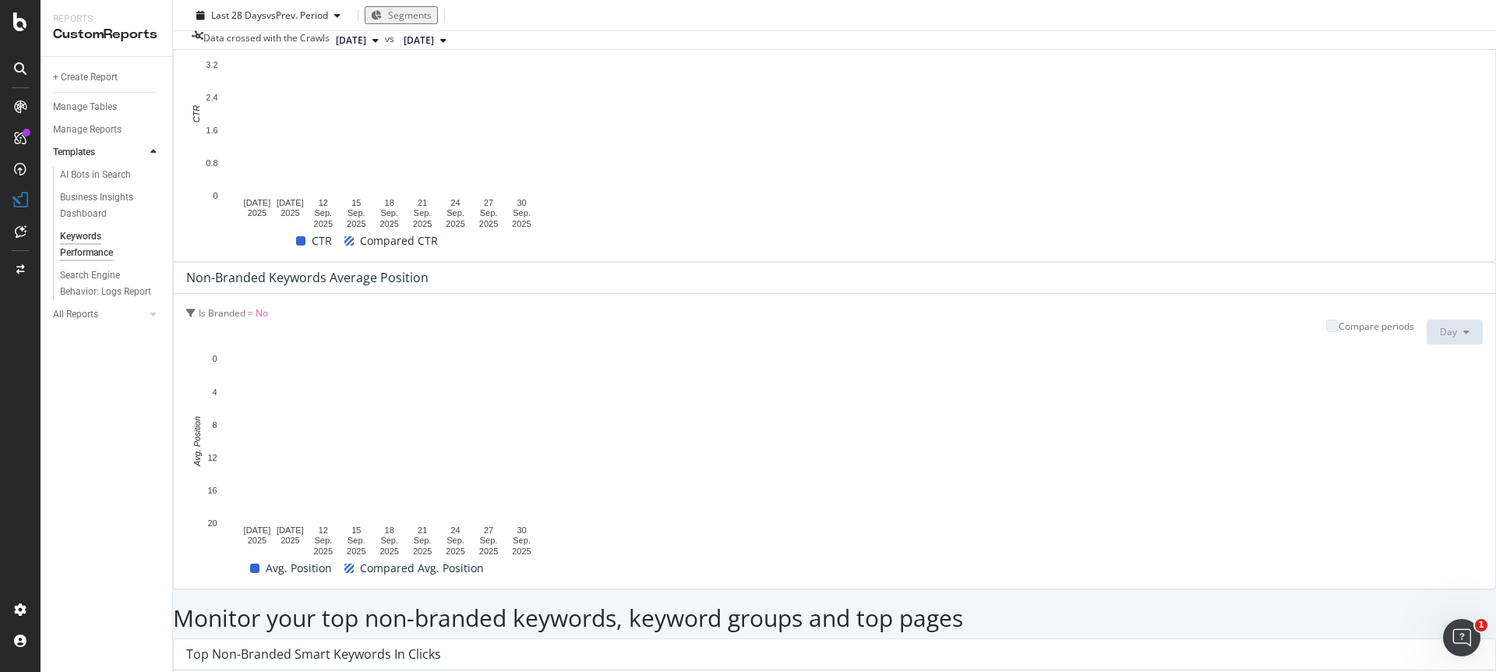
scroll to position [1309, 0]
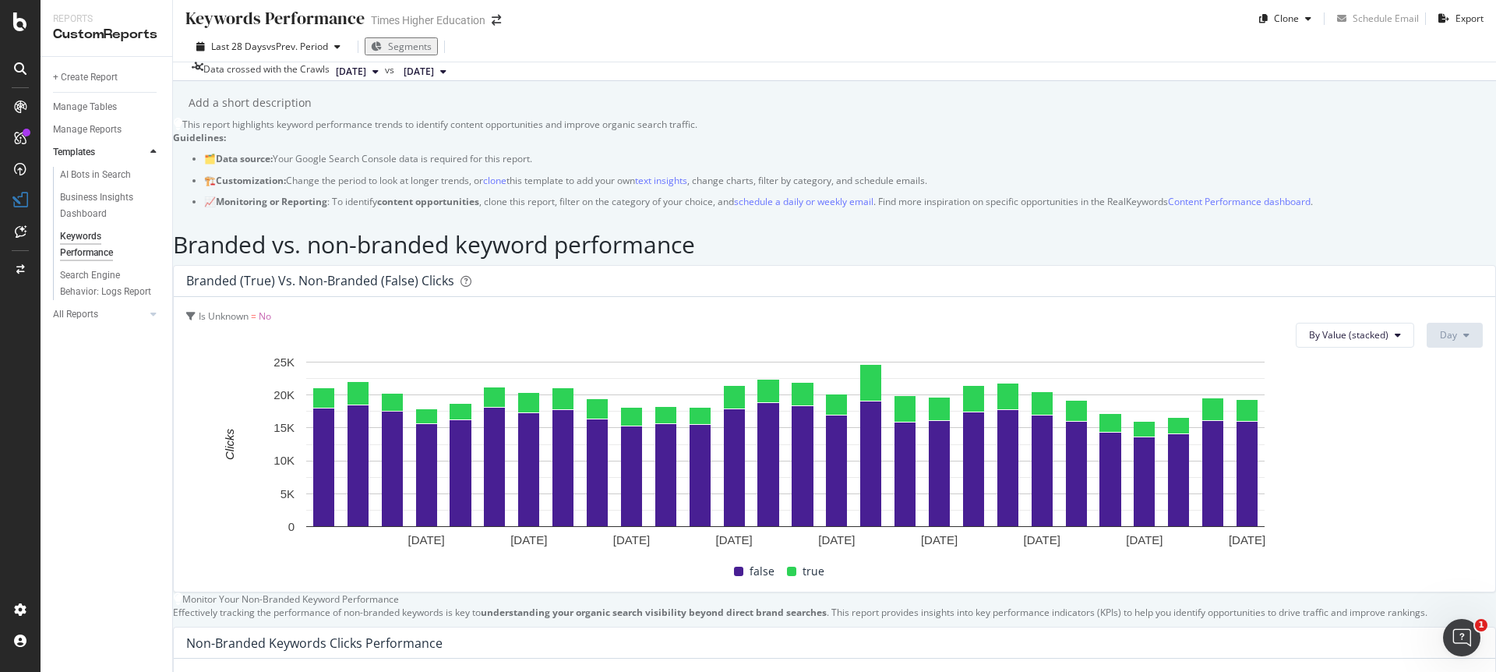
scroll to position [0, 0]
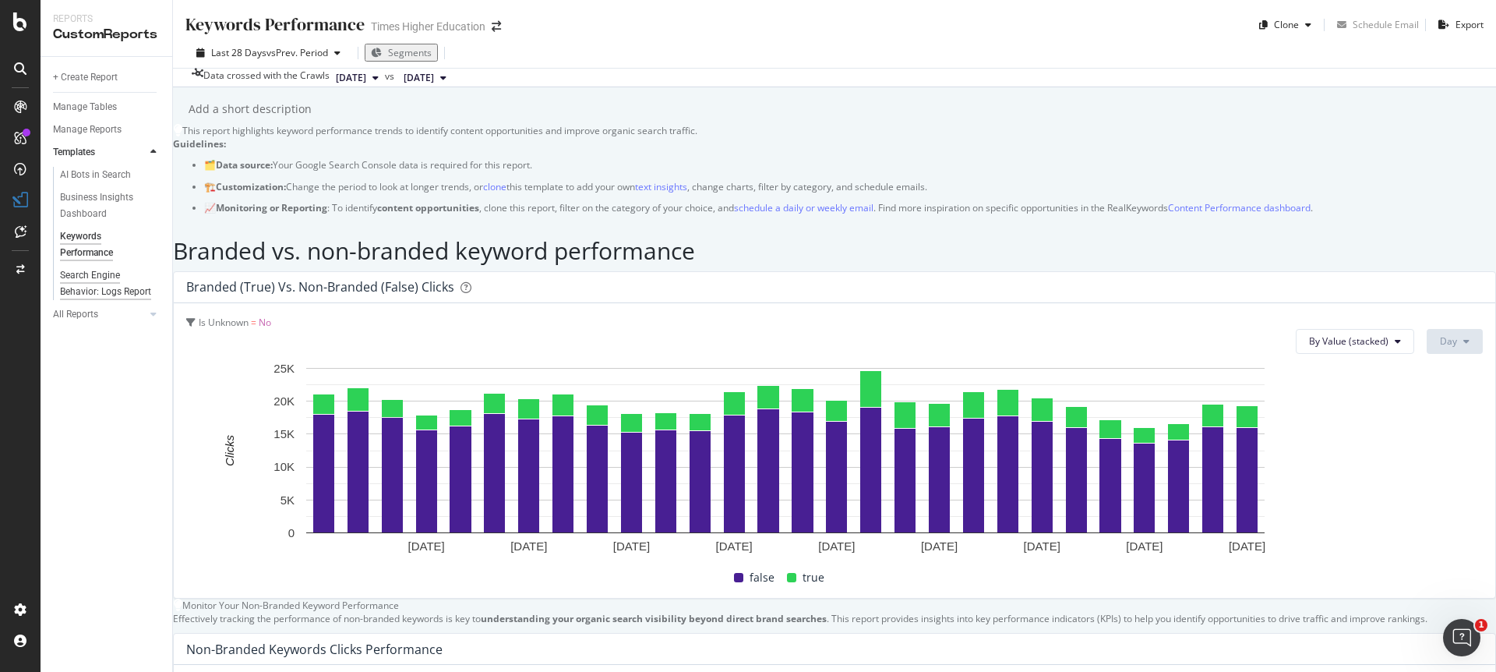
click at [88, 280] on div "Search Engine Behavior: Logs Report" at bounding box center [106, 283] width 92 height 33
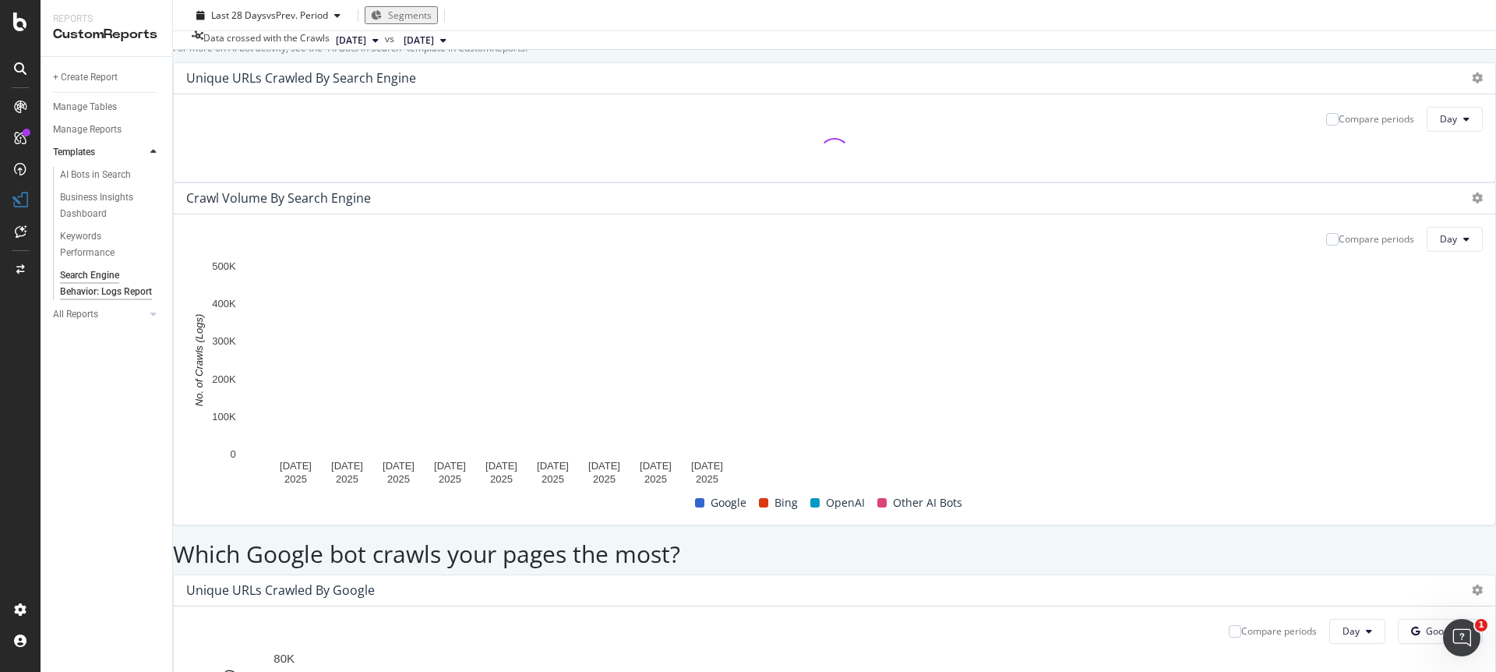
scroll to position [280, 0]
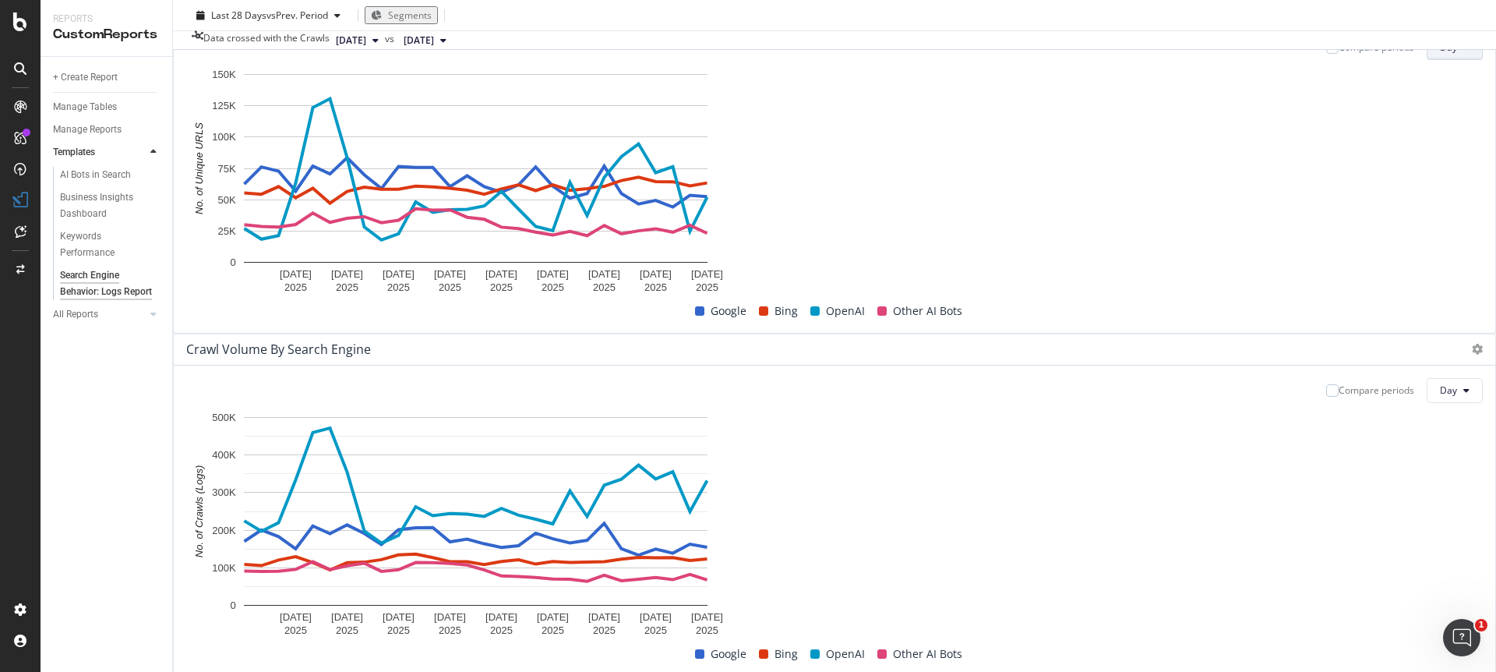
click at [1427, 60] on button "Day" at bounding box center [1455, 47] width 56 height 25
click at [783, 284] on span "Month" at bounding box center [781, 279] width 28 height 14
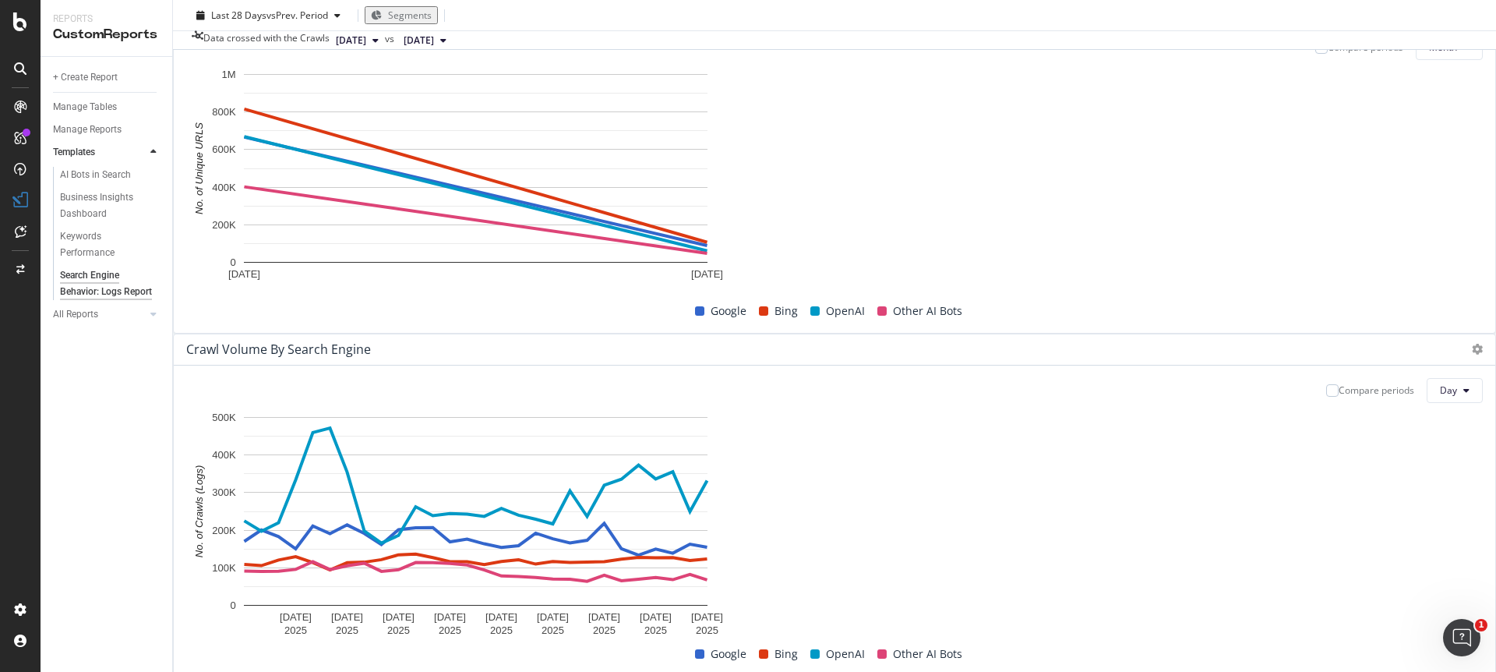
scroll to position [0, 0]
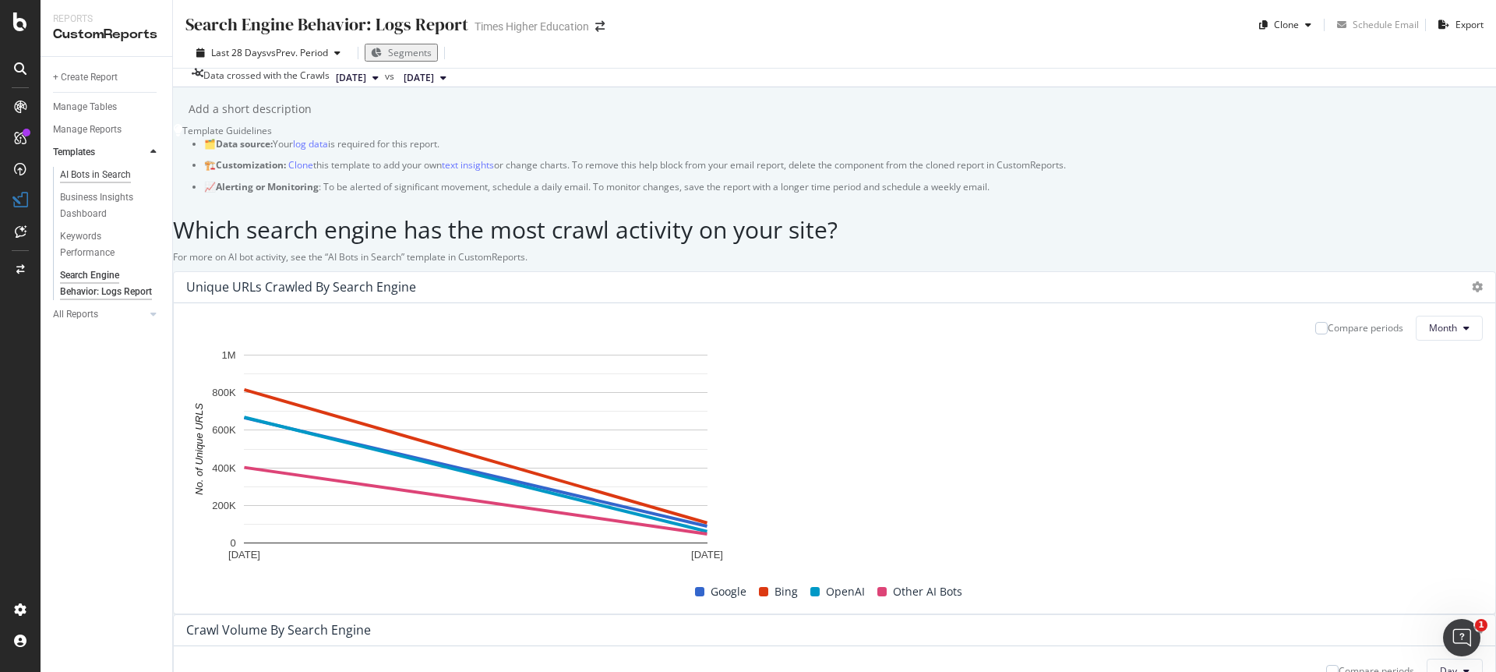
click at [90, 172] on div "AI Bots in Search" at bounding box center [95, 175] width 71 height 16
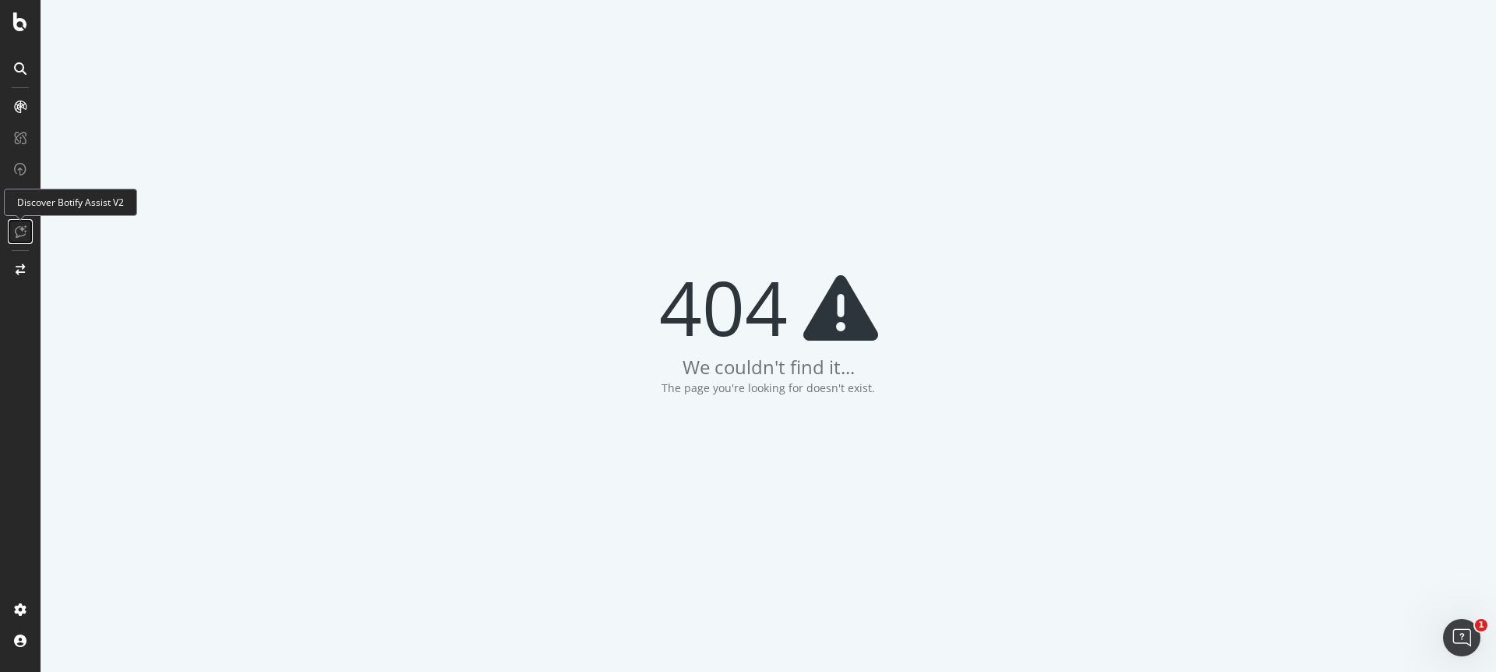
click at [18, 234] on icon at bounding box center [21, 231] width 12 height 12
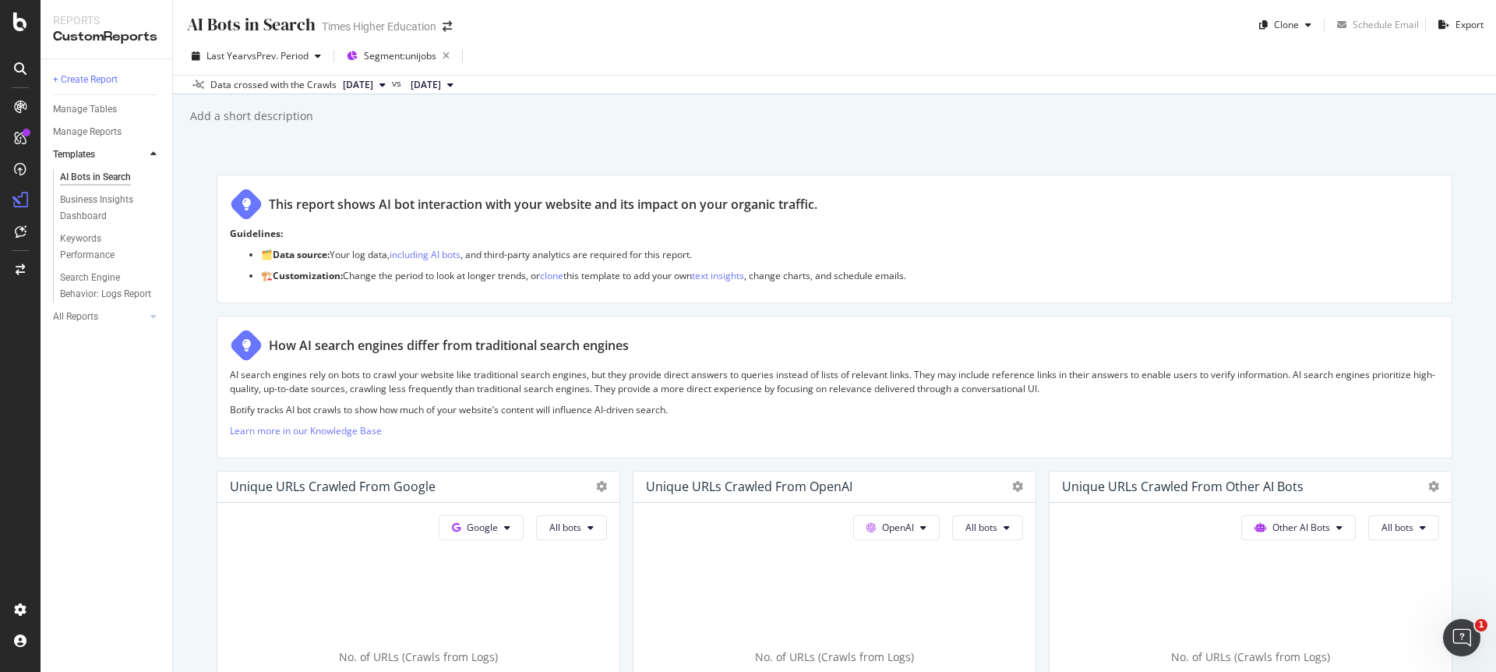
scroll to position [280, 0]
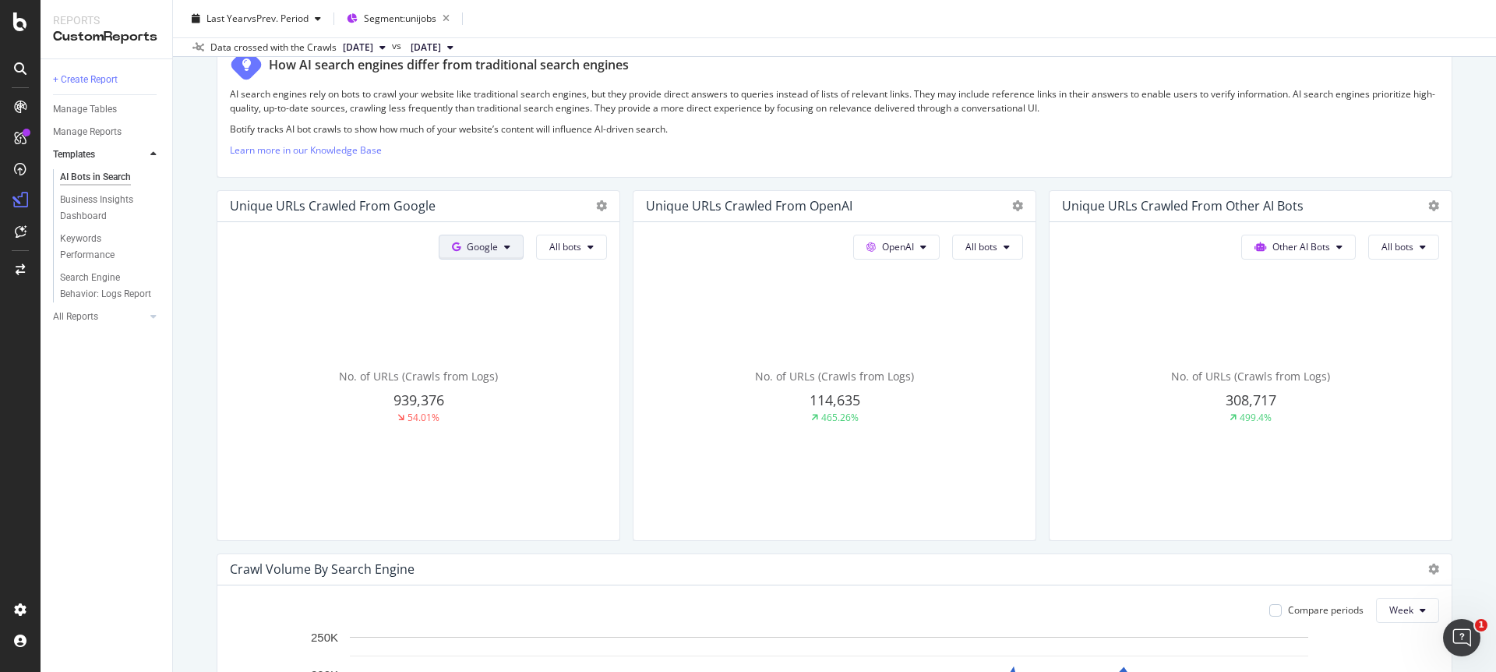
click at [492, 256] on button "Google" at bounding box center [481, 247] width 85 height 25
click at [482, 363] on span "Other AI Bots" at bounding box center [503, 365] width 58 height 14
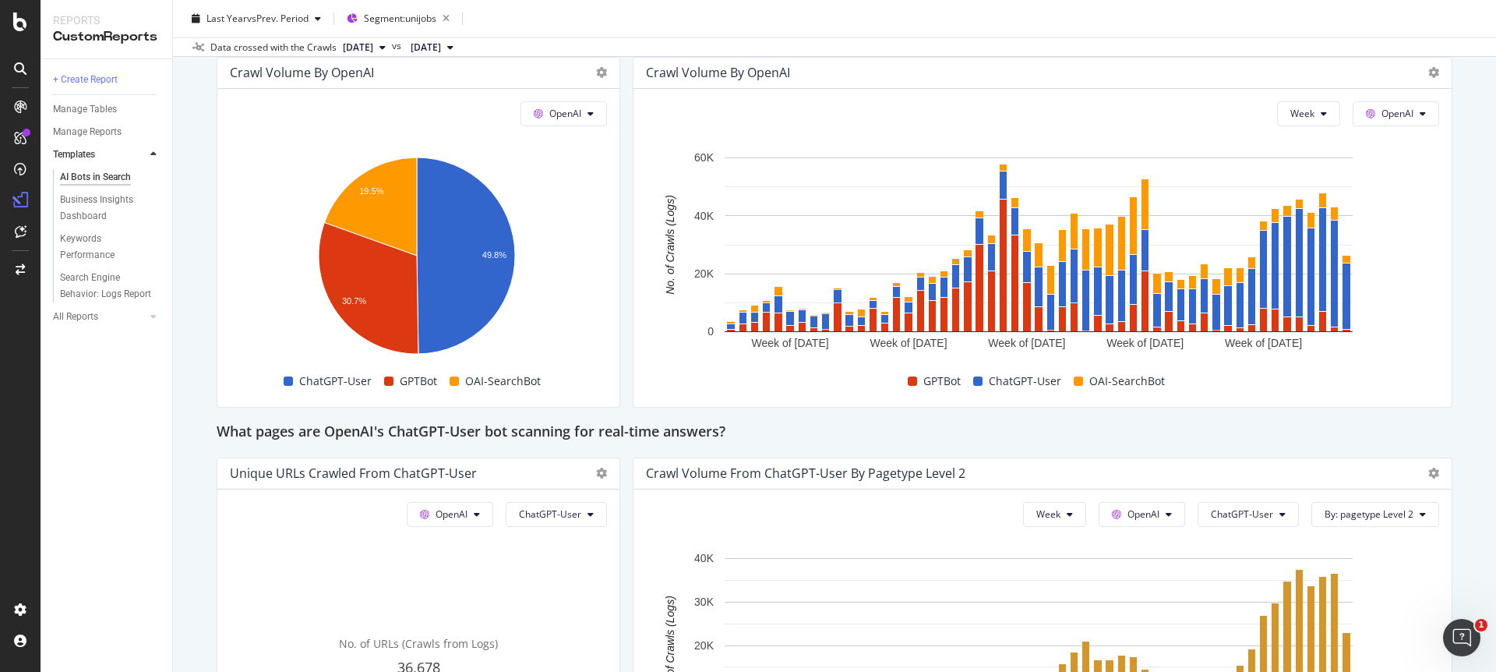
scroll to position [1402, 0]
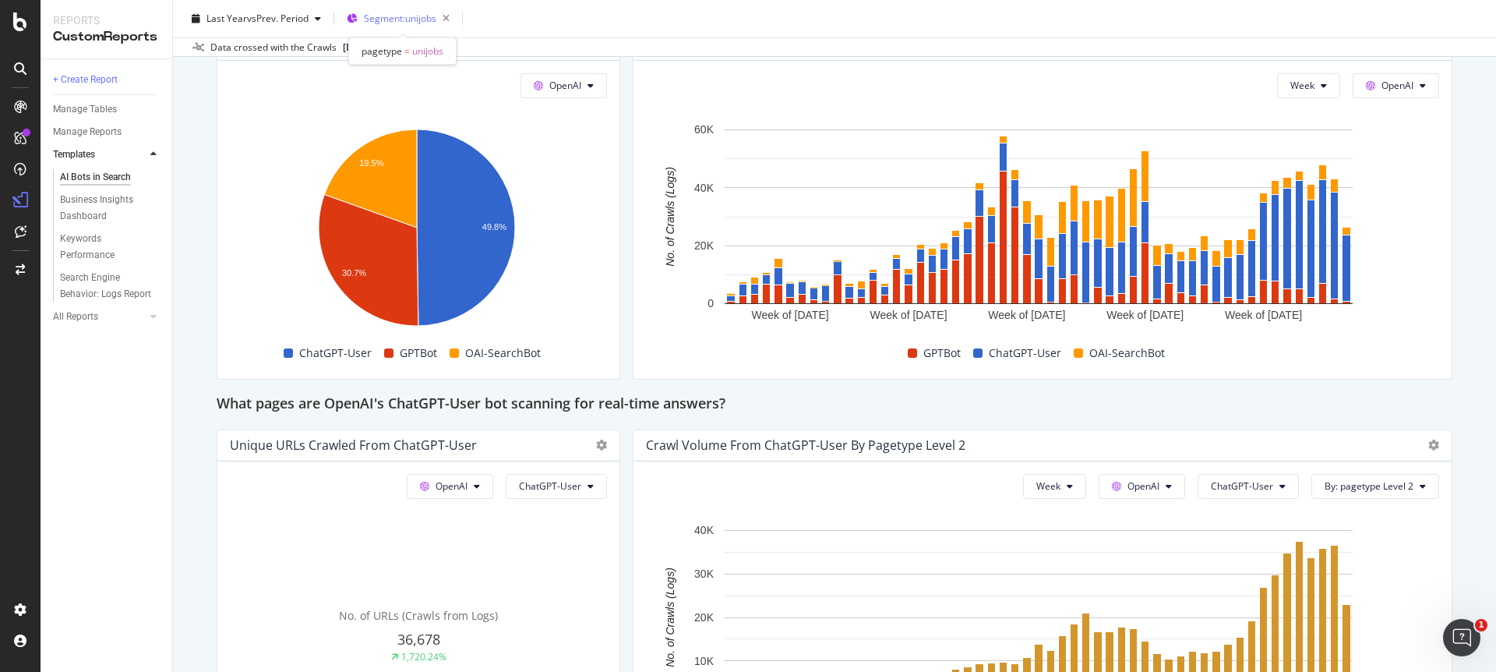
click at [400, 18] on span "Segment: unijobs" at bounding box center [400, 18] width 72 height 13
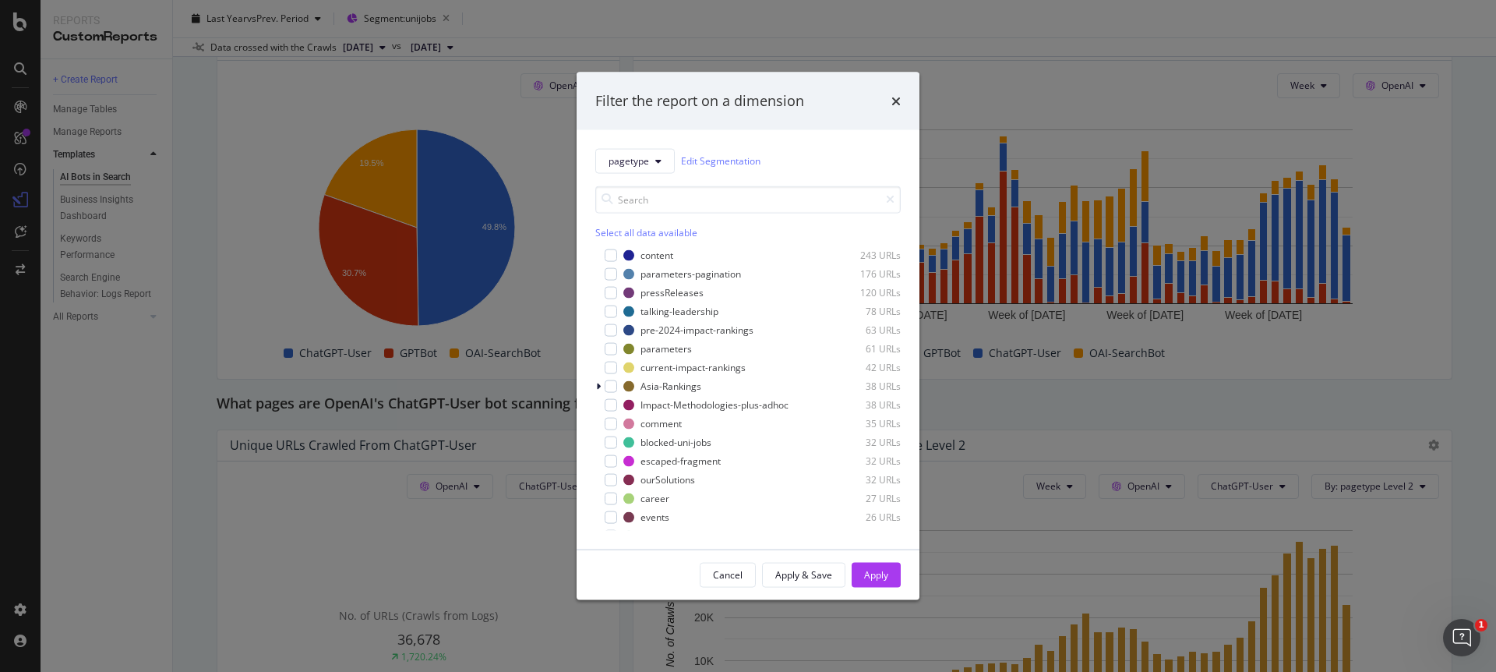
scroll to position [0, 0]
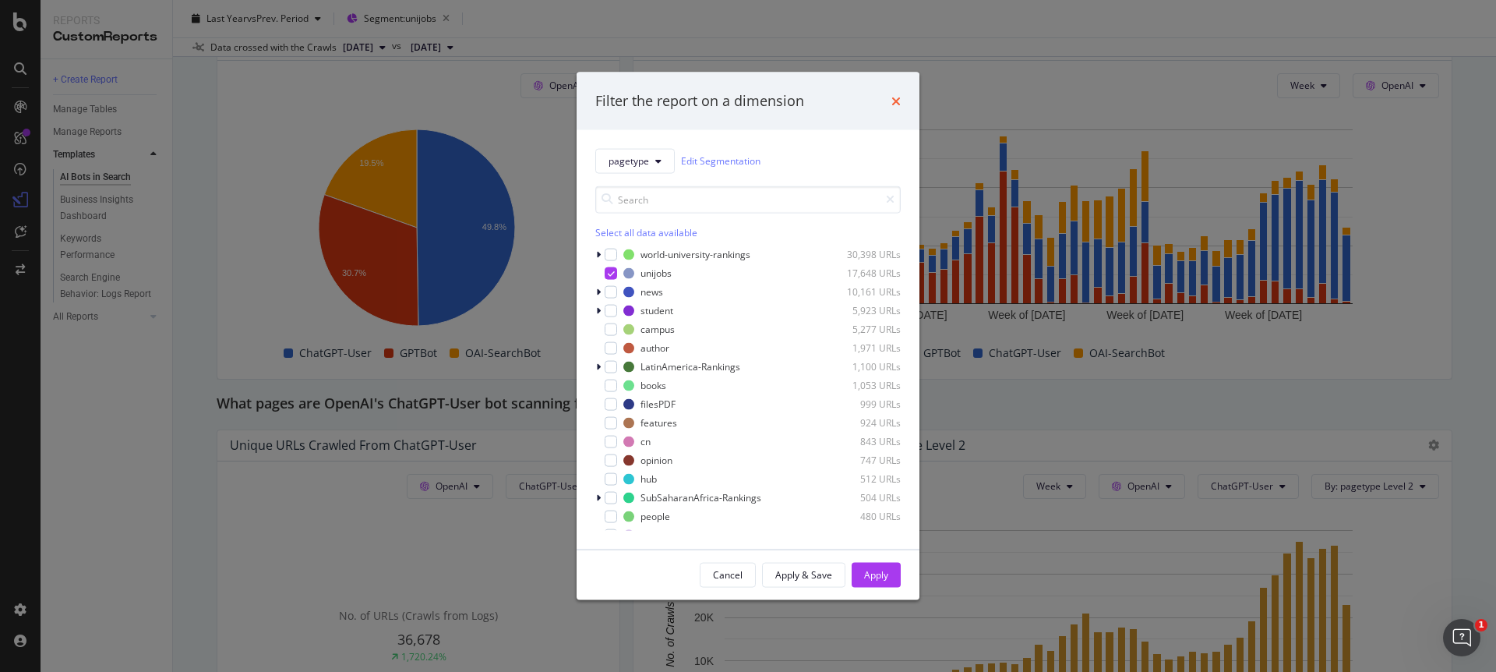
click at [898, 100] on icon "times" at bounding box center [895, 100] width 9 height 12
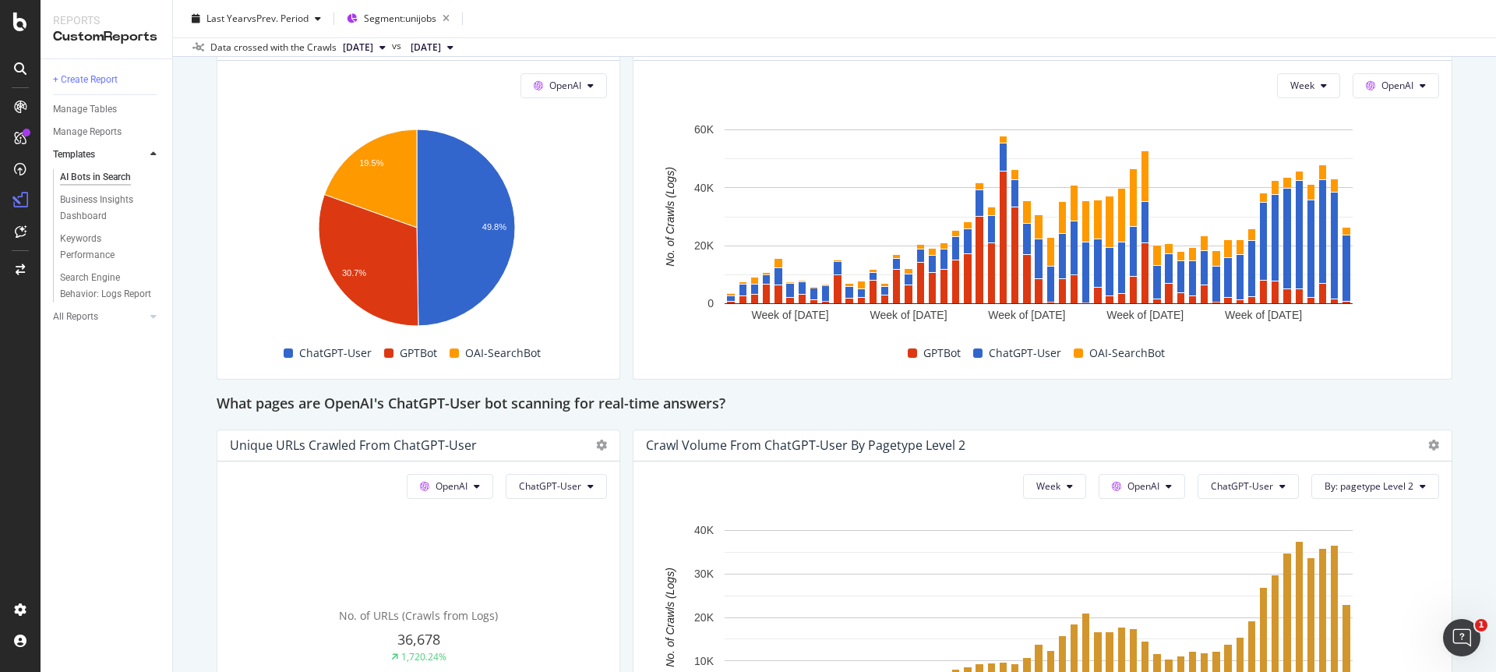
click at [1460, 22] on div "Last Year vs Prev. Period Segment: unijobs" at bounding box center [834, 21] width 1323 height 31
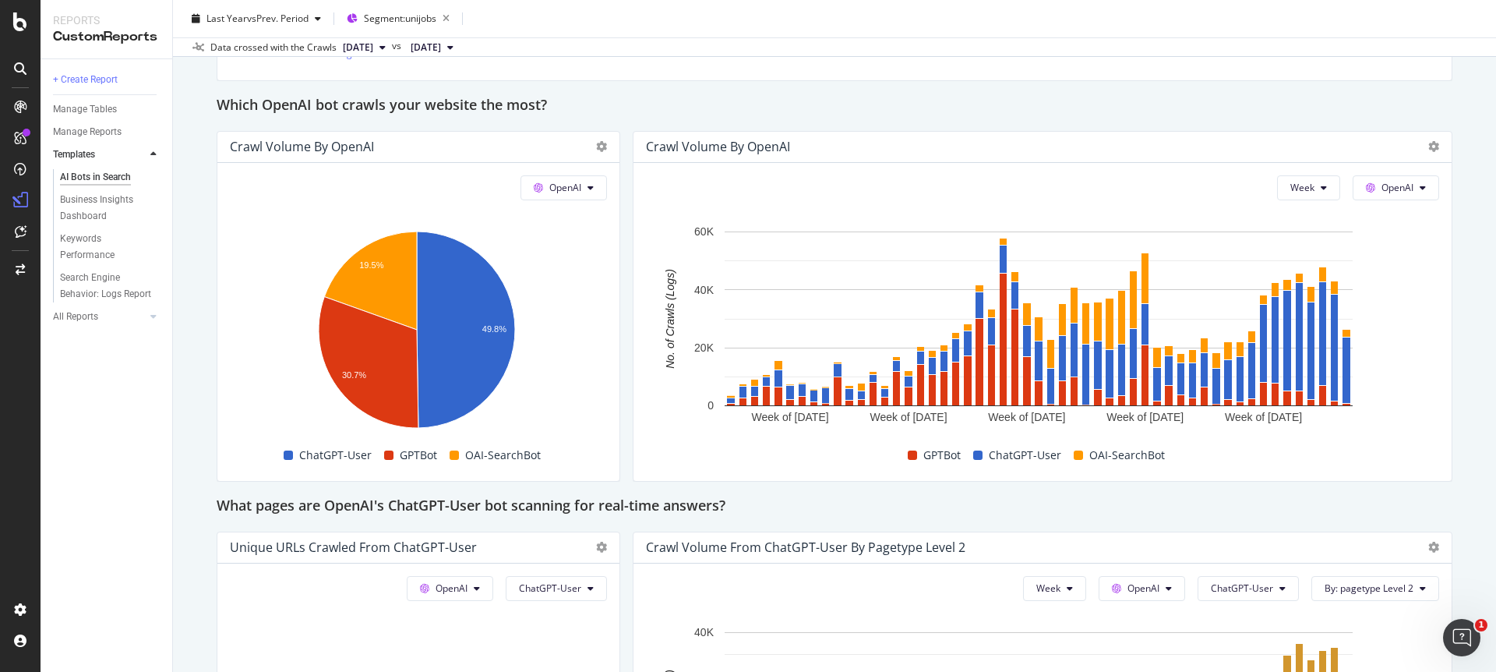
scroll to position [1309, 0]
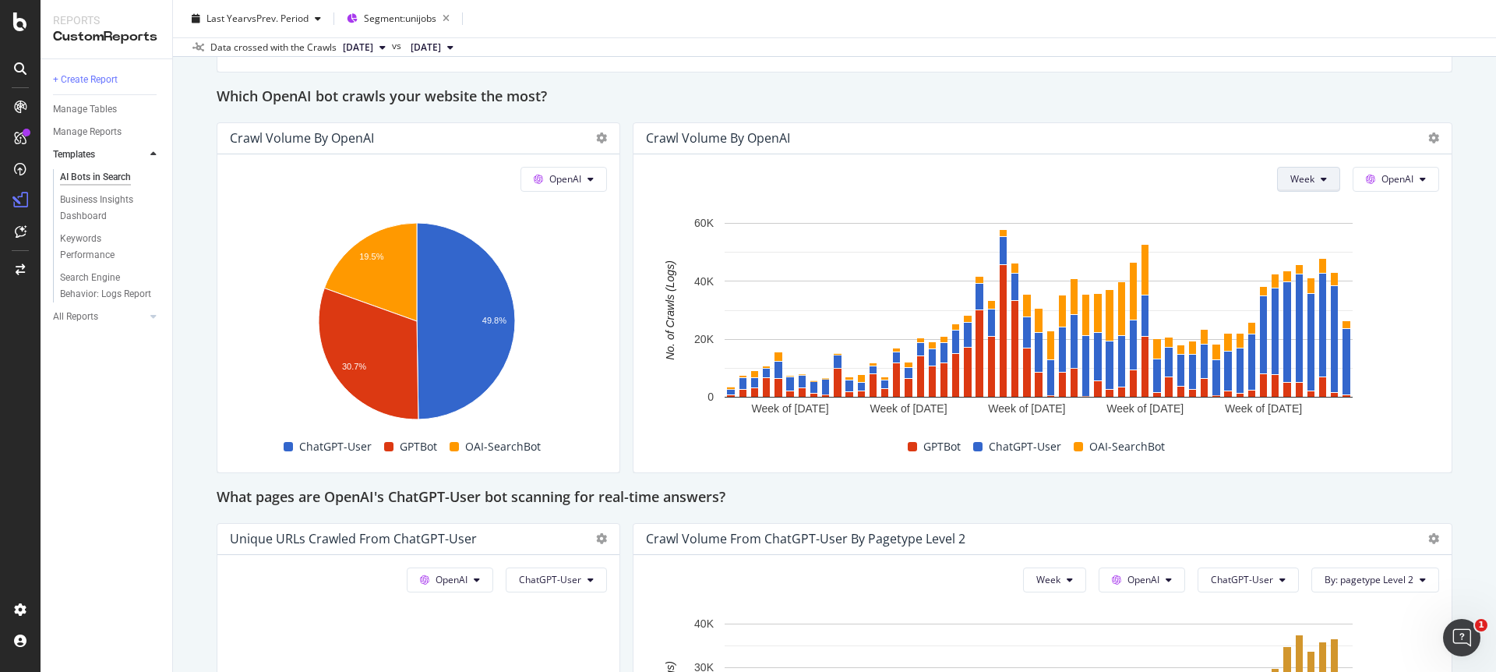
click at [1321, 178] on icon at bounding box center [1324, 179] width 6 height 9
click at [1284, 263] on span "Month" at bounding box center [1293, 268] width 28 height 14
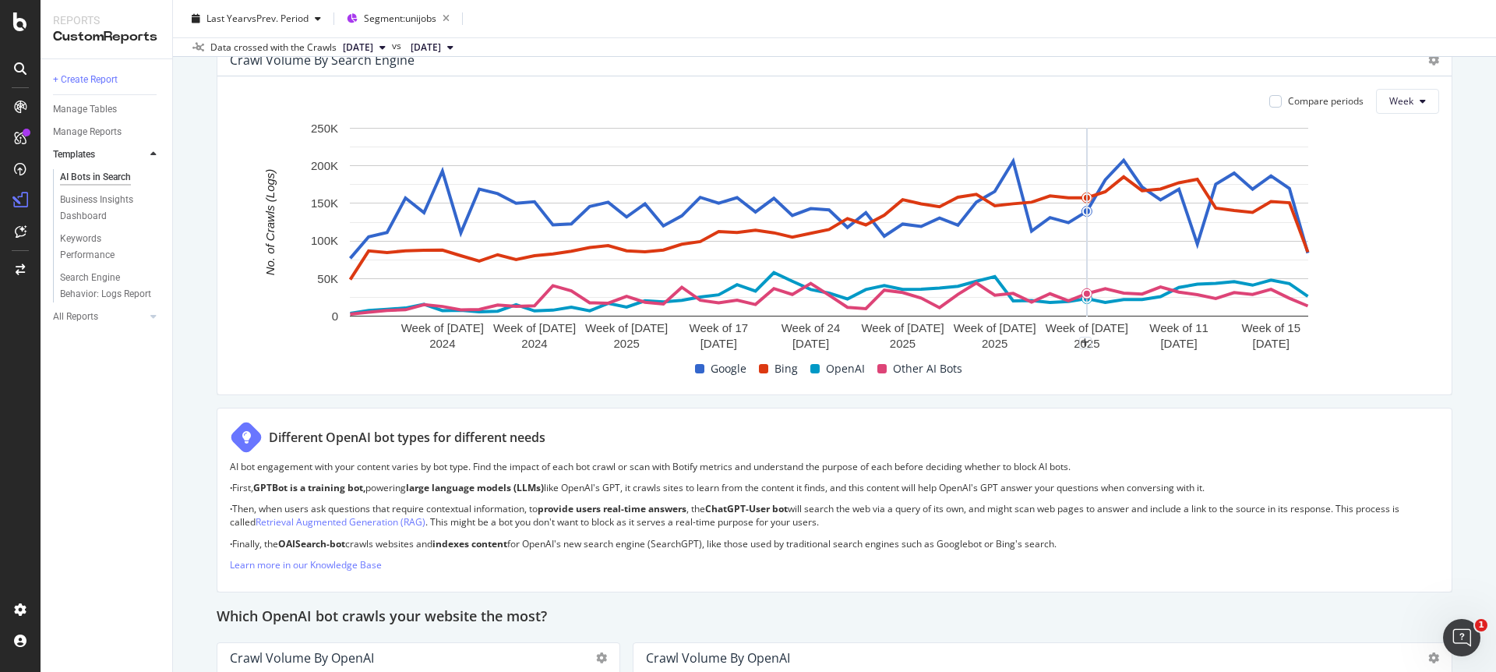
scroll to position [654, 0]
